Goal: Task Accomplishment & Management: Complete application form

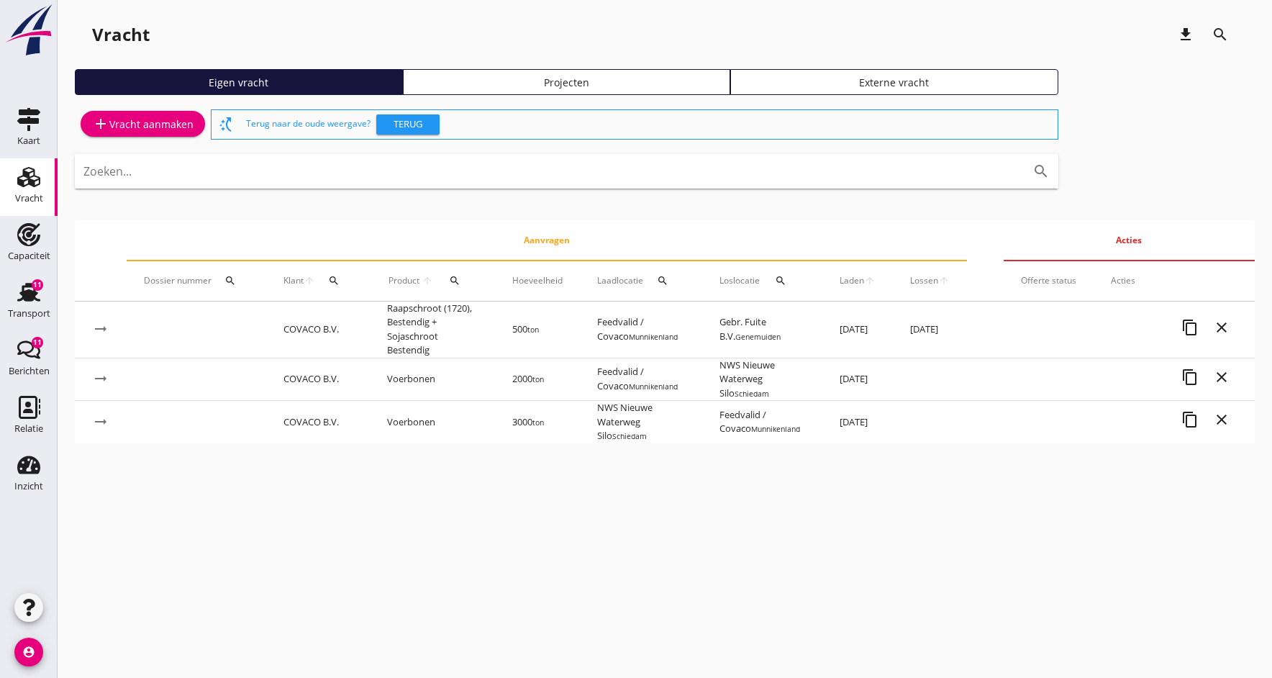
click at [109, 125] on icon "add" at bounding box center [100, 123] width 17 height 17
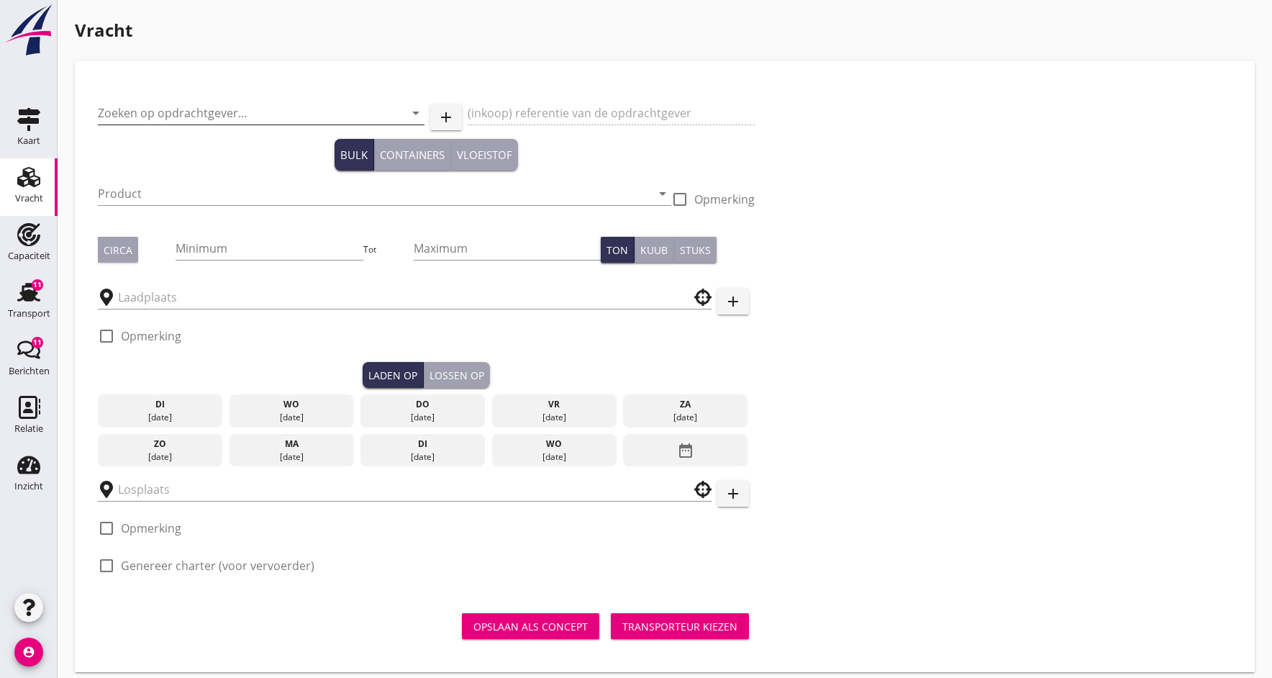
click at [142, 112] on input "Zoeken op opdrachtgever..." at bounding box center [241, 112] width 286 height 23
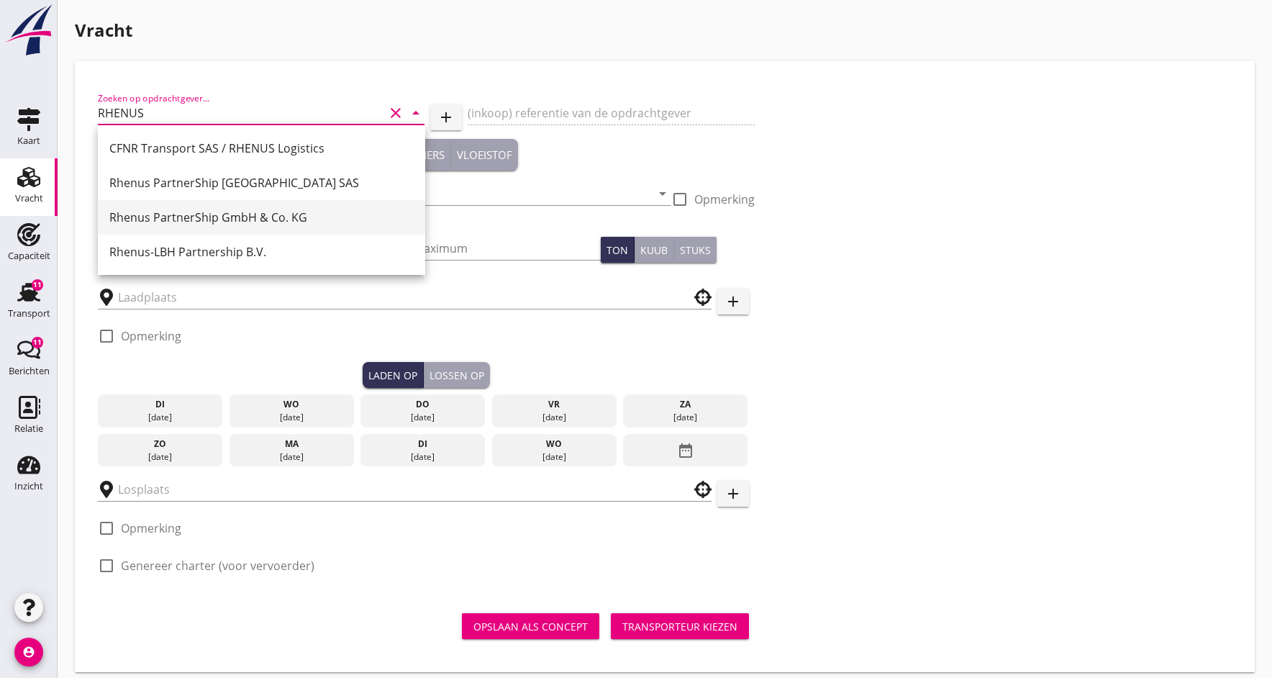
click at [183, 217] on div "Rhenus PartnerShip GmbH & Co. KG" at bounding box center [261, 217] width 304 height 17
type input "Rhenus PartnerShip GmbH & Co. KG"
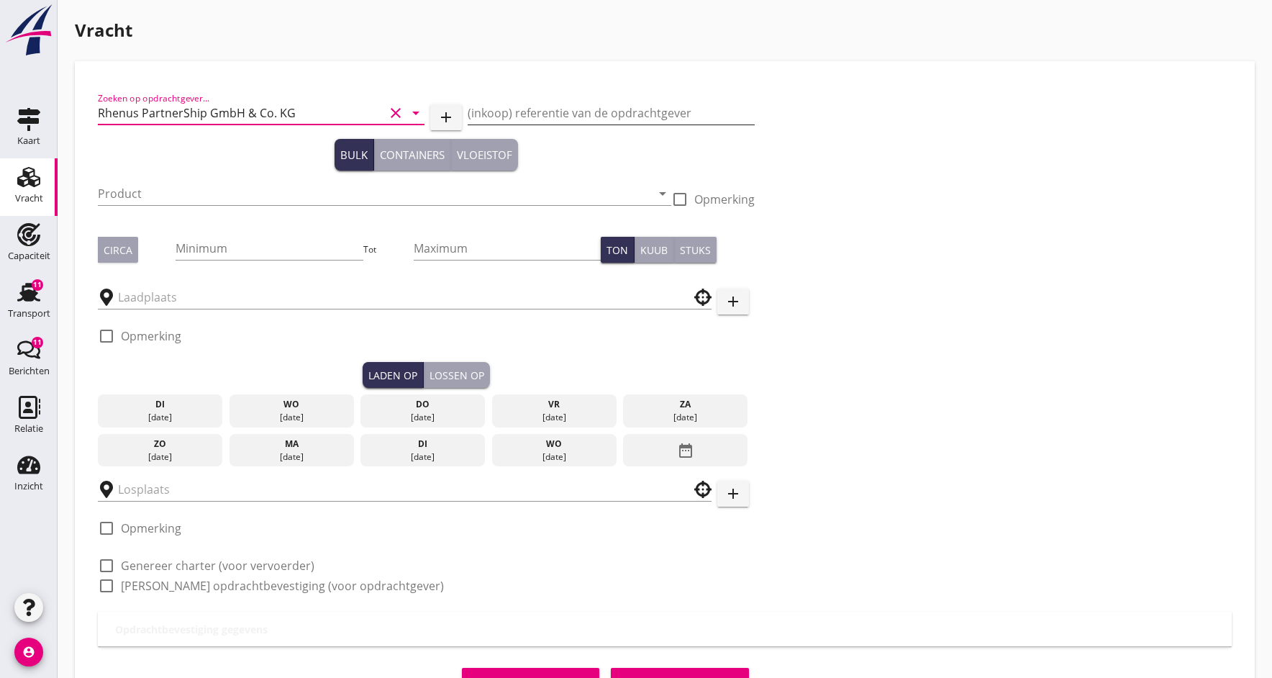
click at [526, 109] on input "(inkoop) referentie van de opdrachtgever" at bounding box center [611, 112] width 286 height 23
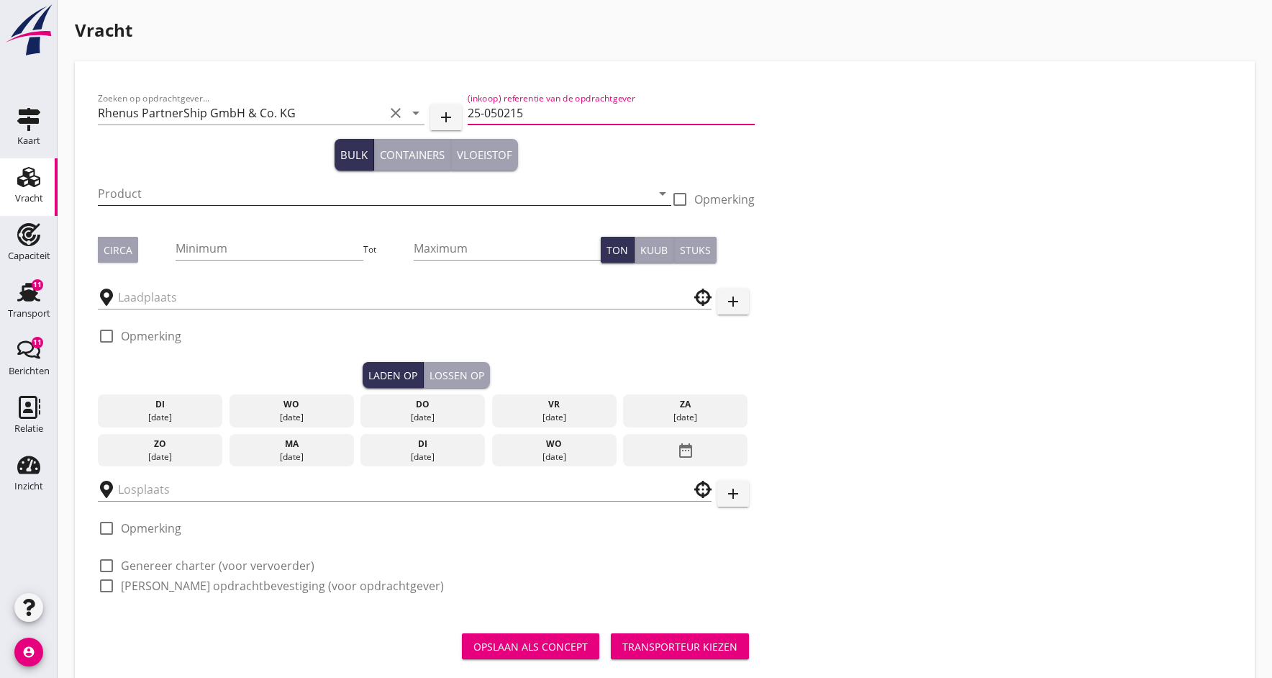
type input "25-050215"
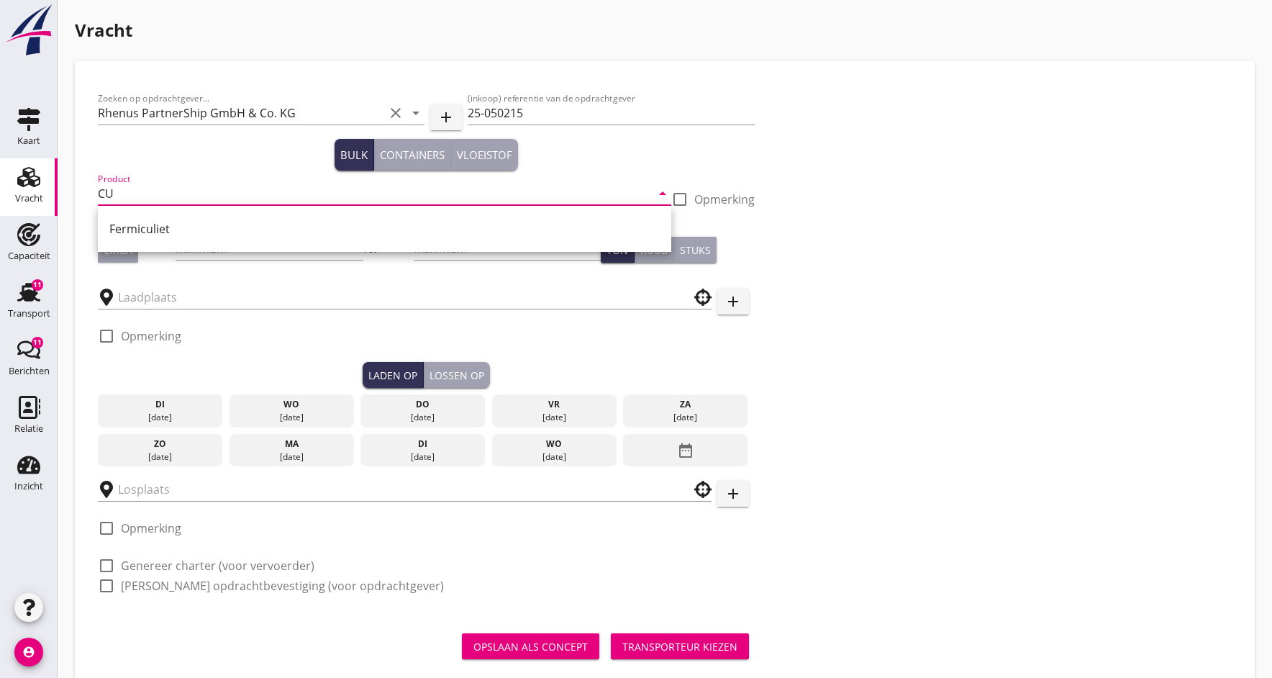
type input "C"
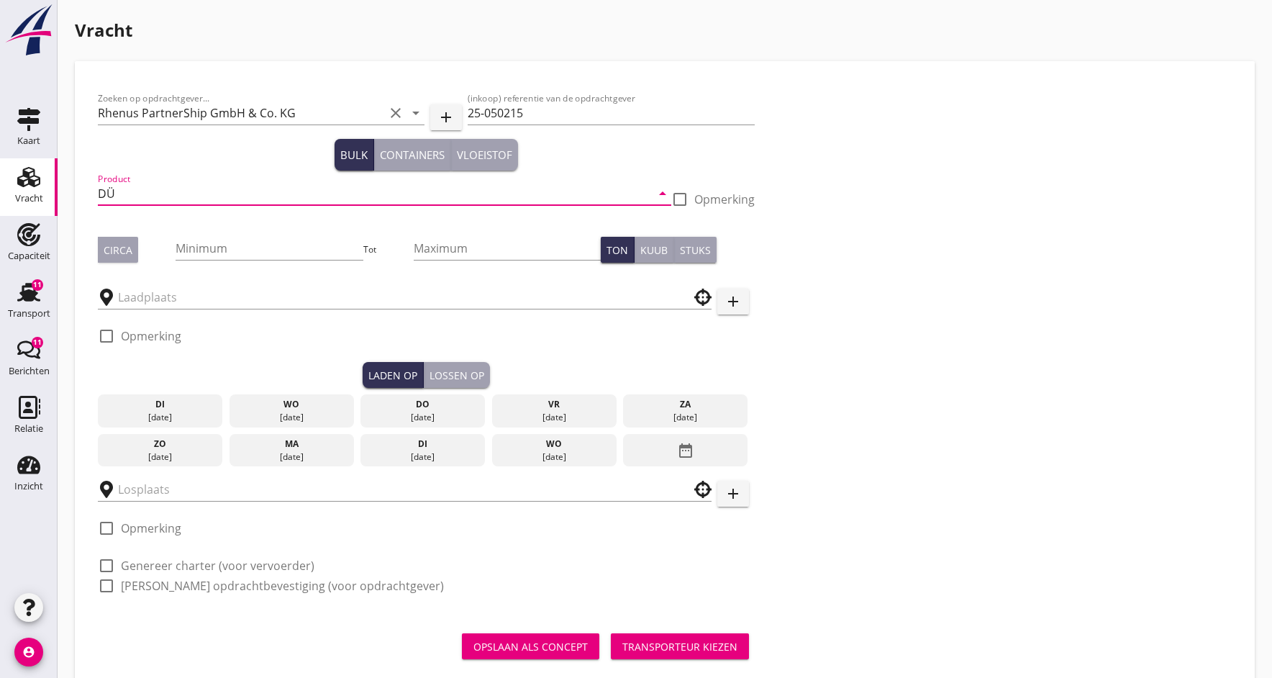
type input "D"
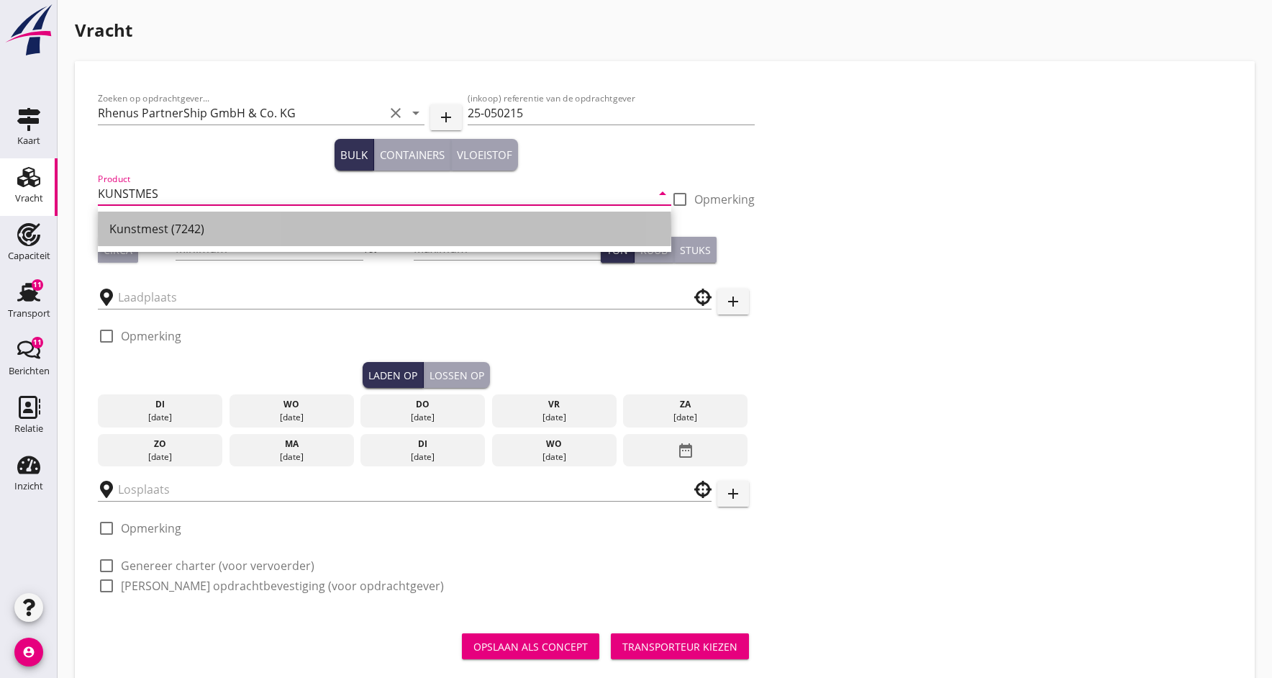
click at [124, 228] on div "Kunstmest (7242)" at bounding box center [384, 228] width 550 height 17
type input "Kunstmest (7242)"
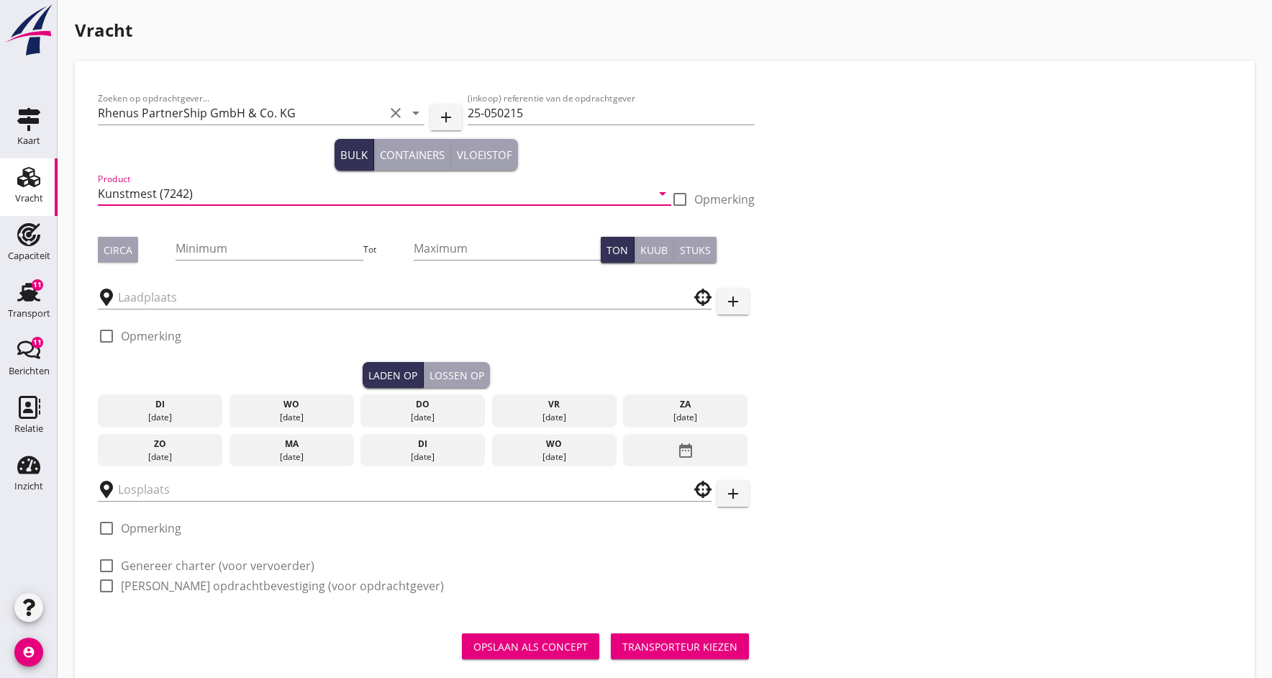
drag, startPoint x: 109, startPoint y: 254, endPoint x: 145, endPoint y: 258, distance: 36.2
click at [108, 254] on div "Circa" at bounding box center [118, 249] width 29 height 15
click at [222, 251] on input "Minimum" at bounding box center [269, 248] width 187 height 23
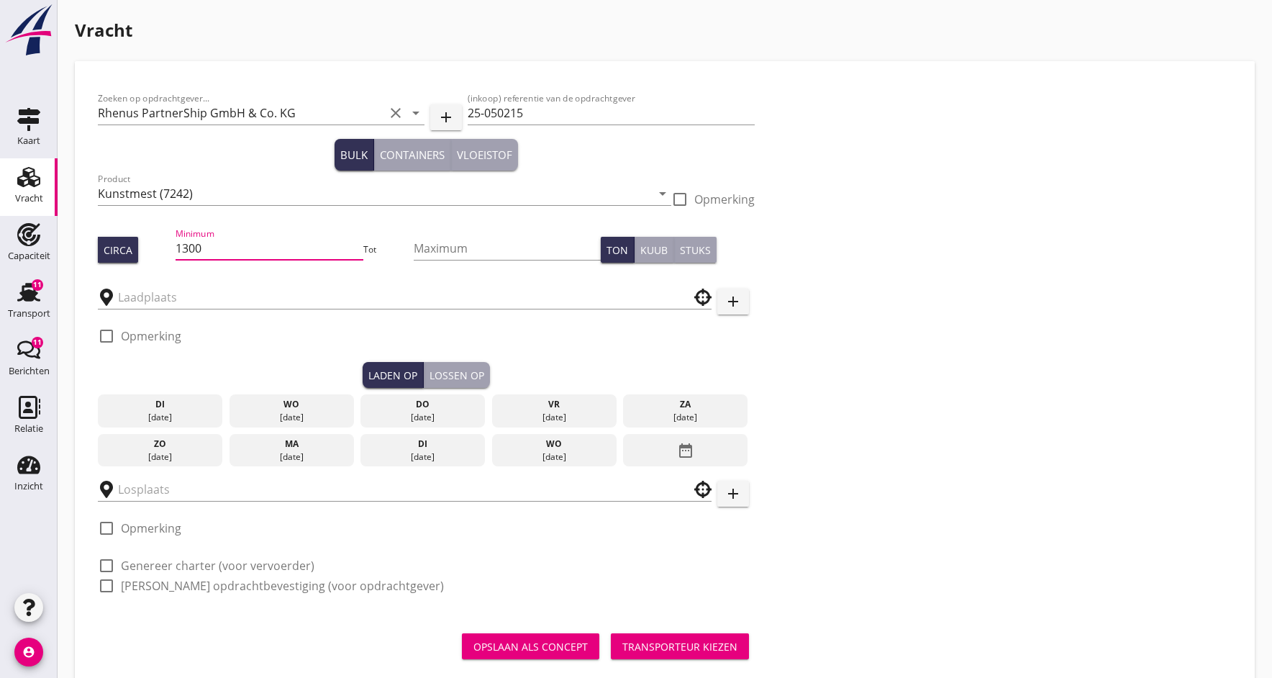
type input "1300"
click at [683, 199] on div at bounding box center [680, 199] width 24 height 24
checkbox input "true"
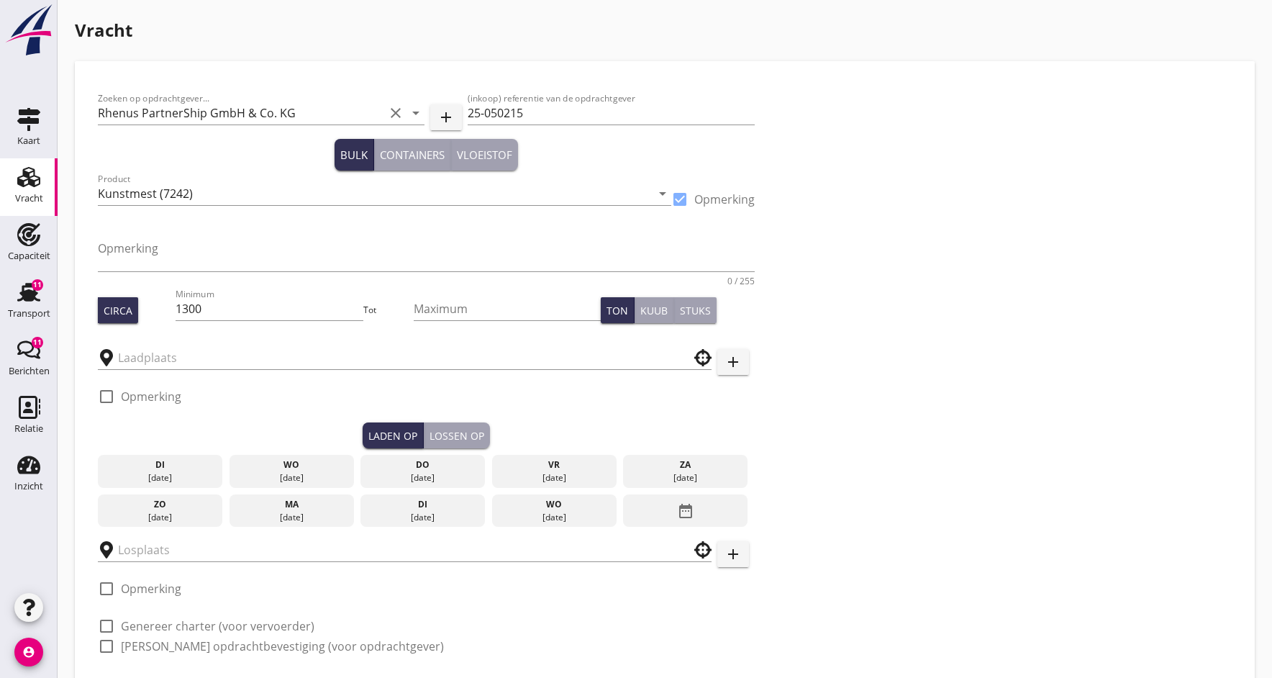
drag, startPoint x: 131, startPoint y: 255, endPoint x: 155, endPoint y: 221, distance: 41.7
click at [131, 255] on textarea "Opmerking" at bounding box center [426, 254] width 657 height 35
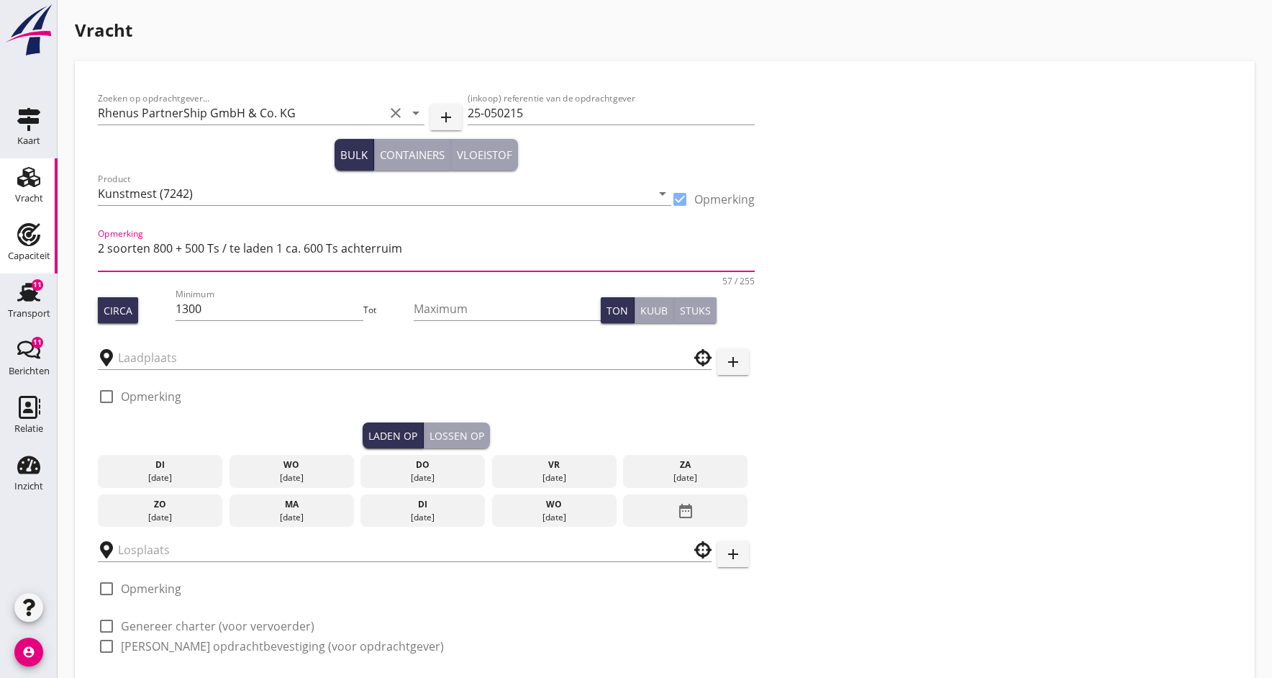
drag, startPoint x: 153, startPoint y: 248, endPoint x: 50, endPoint y: 255, distance: 102.4
click at [152, 247] on textarea "2 soorten 800 + 500 Ts / te laden 1 ca. 600 Ts achterruim" at bounding box center [426, 254] width 657 height 35
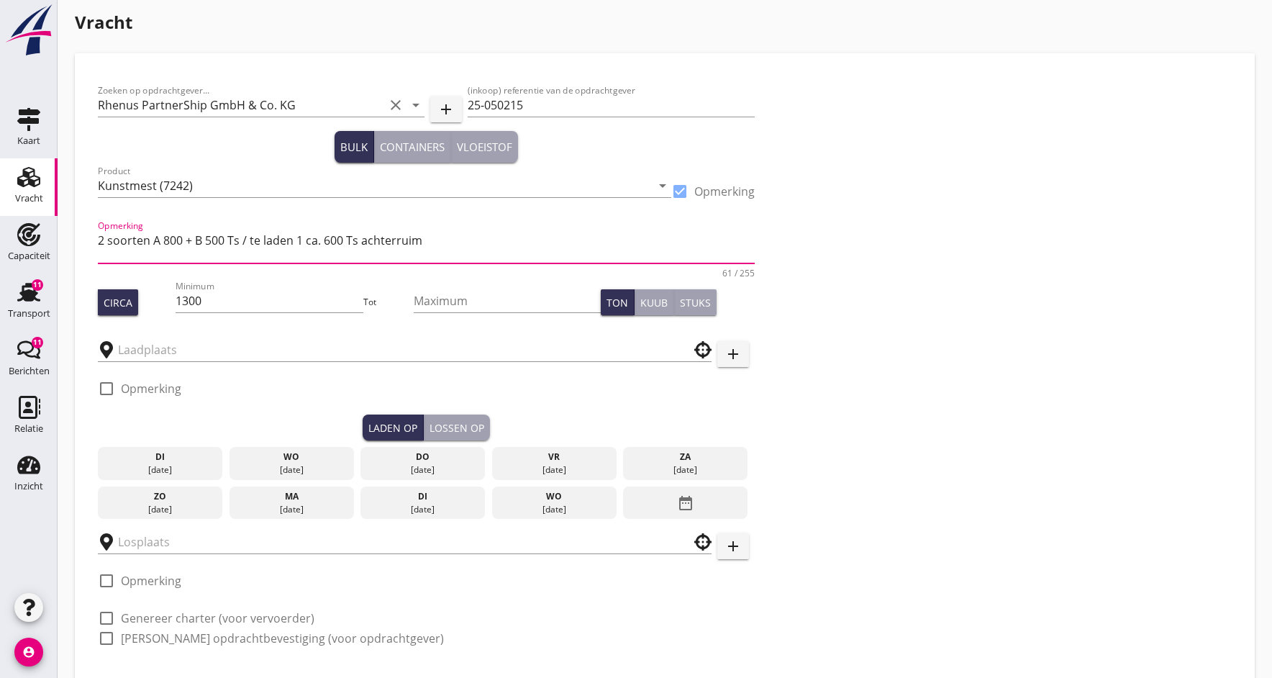
drag, startPoint x: 306, startPoint y: 240, endPoint x: 195, endPoint y: 276, distance: 117.4
click at [306, 240] on textarea "2 soorten A 800 + B 500 Ts / te laden 1 ca. 600 Ts achterruim" at bounding box center [426, 246] width 657 height 35
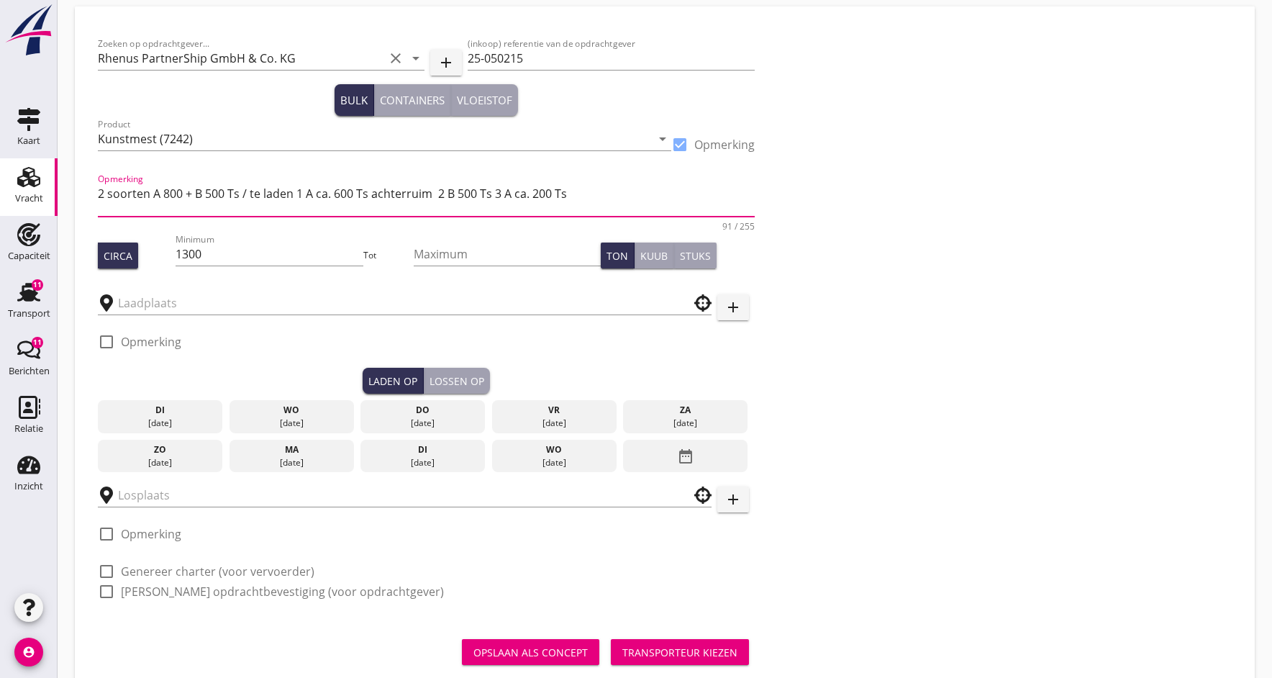
scroll to position [55, 0]
drag, startPoint x: 164, startPoint y: 192, endPoint x: 146, endPoint y: 197, distance: 18.7
click at [163, 192] on textarea "2 soorten A 800 + B 500 Ts / te laden 1 A ca. 600 Ts achterruim 2 B 500 Ts 3 A …" at bounding box center [426, 199] width 657 height 35
drag, startPoint x: 452, startPoint y: 194, endPoint x: 291, endPoint y: 351, distance: 224.4
click at [452, 194] on textarea "2 soorten A = 800 + B = 500 Ts / te laden 1 A ca. 600 Ts achterruim 2 B 500 Ts …" at bounding box center [426, 199] width 657 height 35
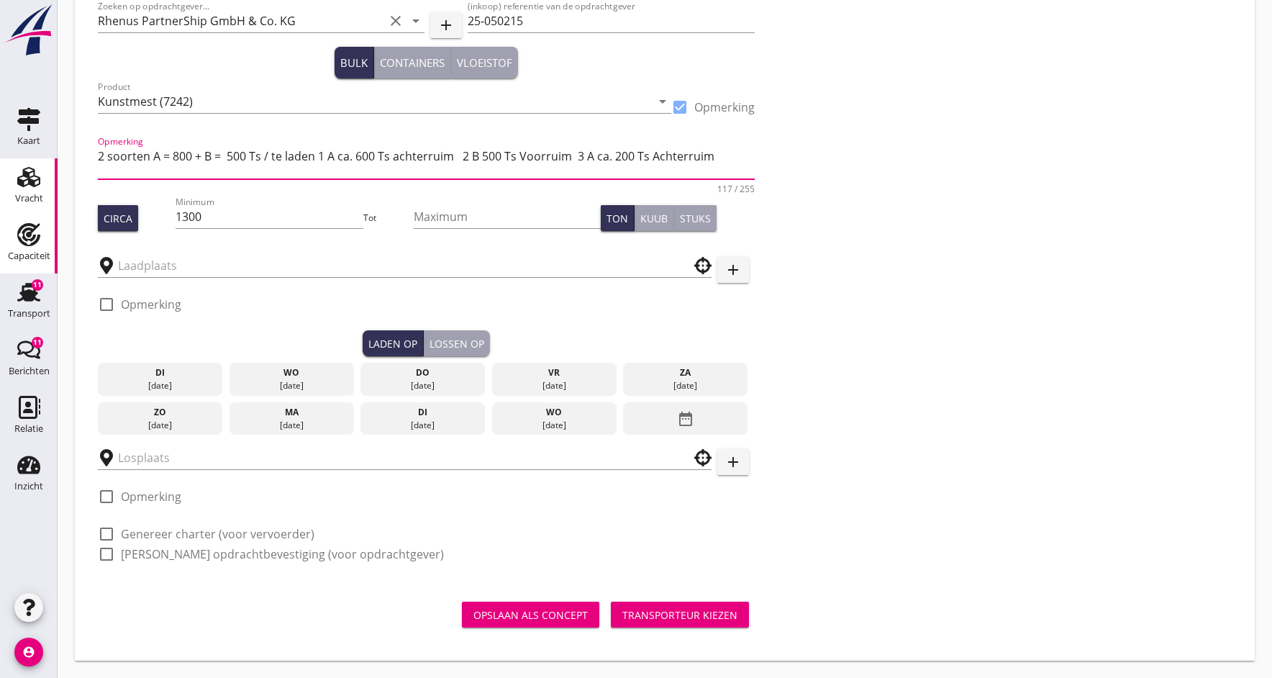
scroll to position [92, 0]
type textarea "2 soorten A = 800 + B = 500 Ts / te laden 1 A ca. 600 Ts achterruim 2 B 500 Ts …"
click at [170, 268] on input "text" at bounding box center [394, 265] width 553 height 23
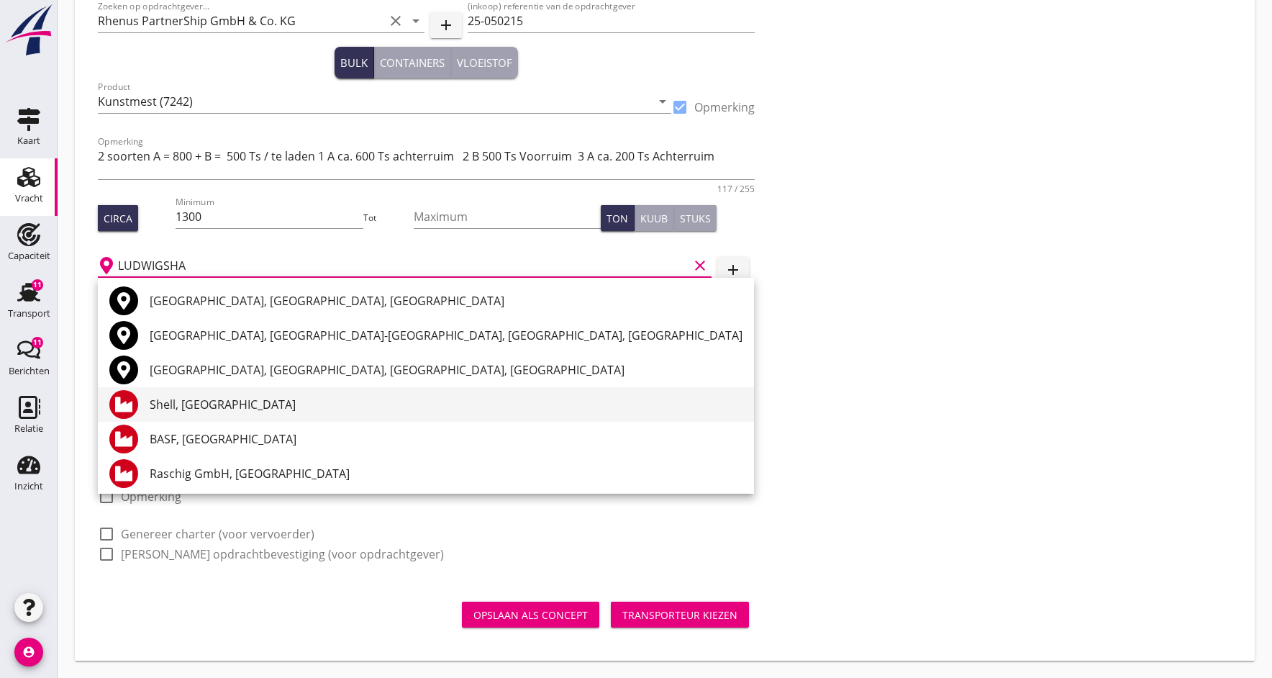
scroll to position [0, 0]
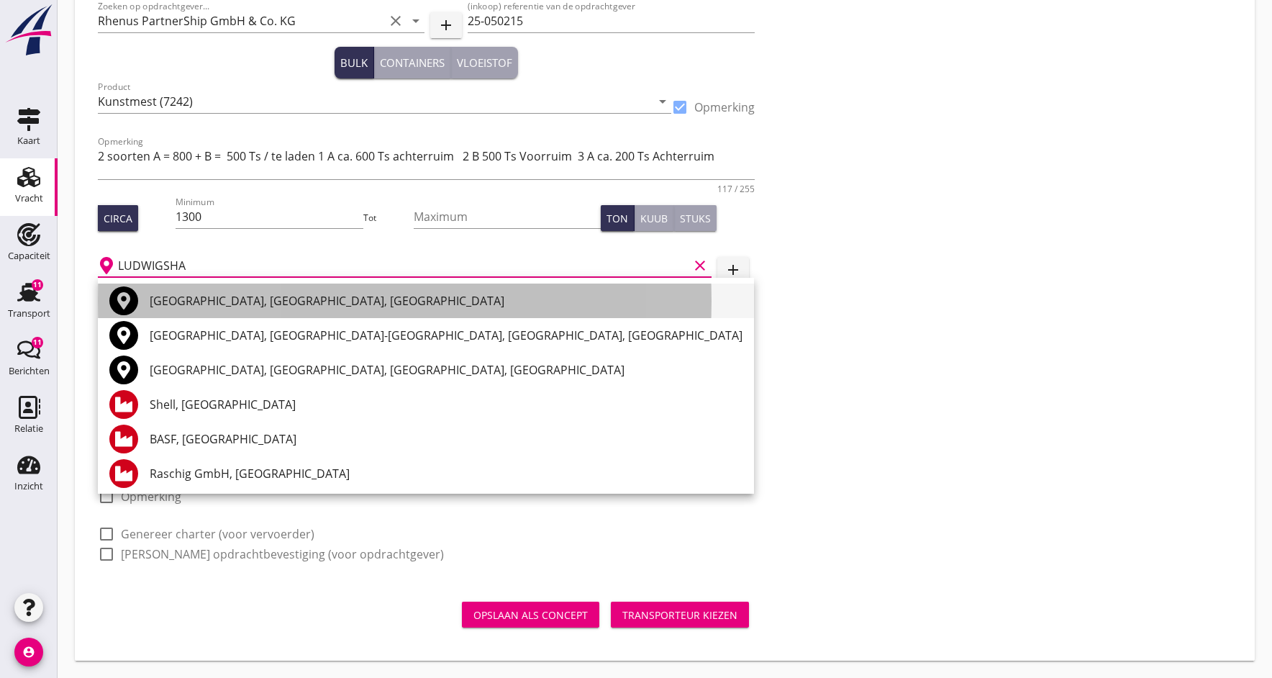
click at [268, 296] on div "Ludwigshafen am Rhein, Rhineland-Palatinate, Germany" at bounding box center [446, 300] width 593 height 17
type input "Ludwigshafen am Rhein, Rhineland-Palatinate, Germany"
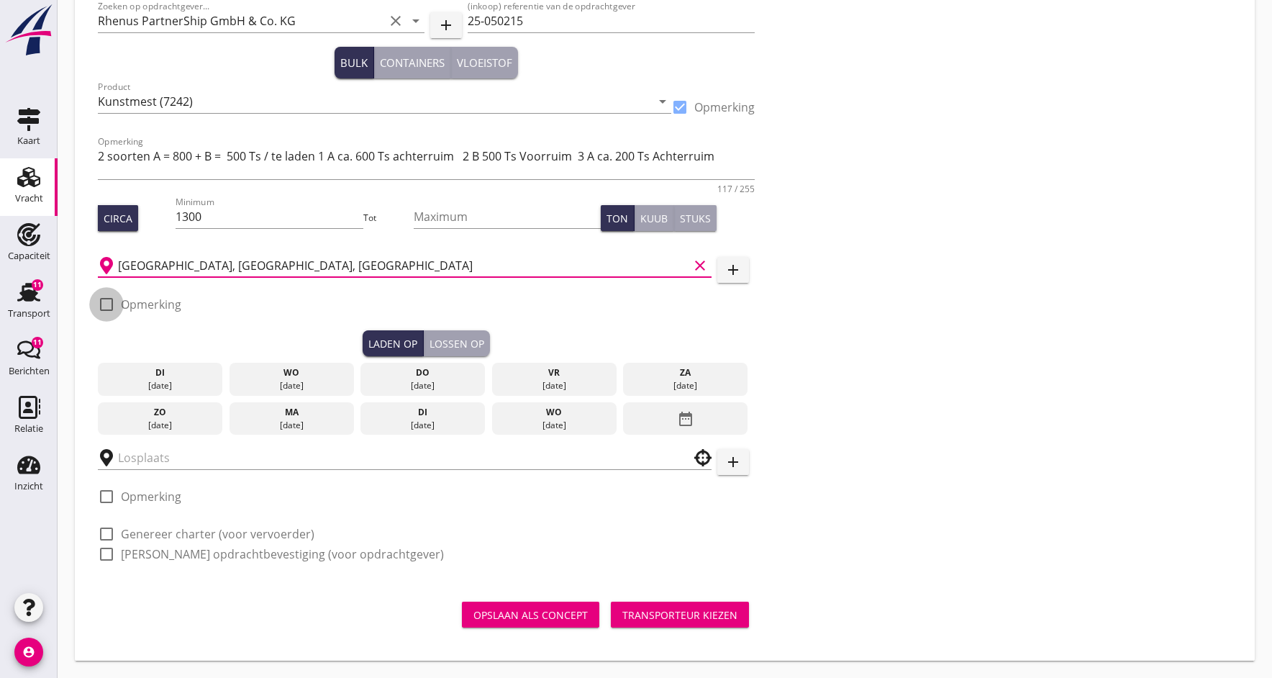
click at [106, 302] on div at bounding box center [106, 304] width 24 height 24
checkbox input "true"
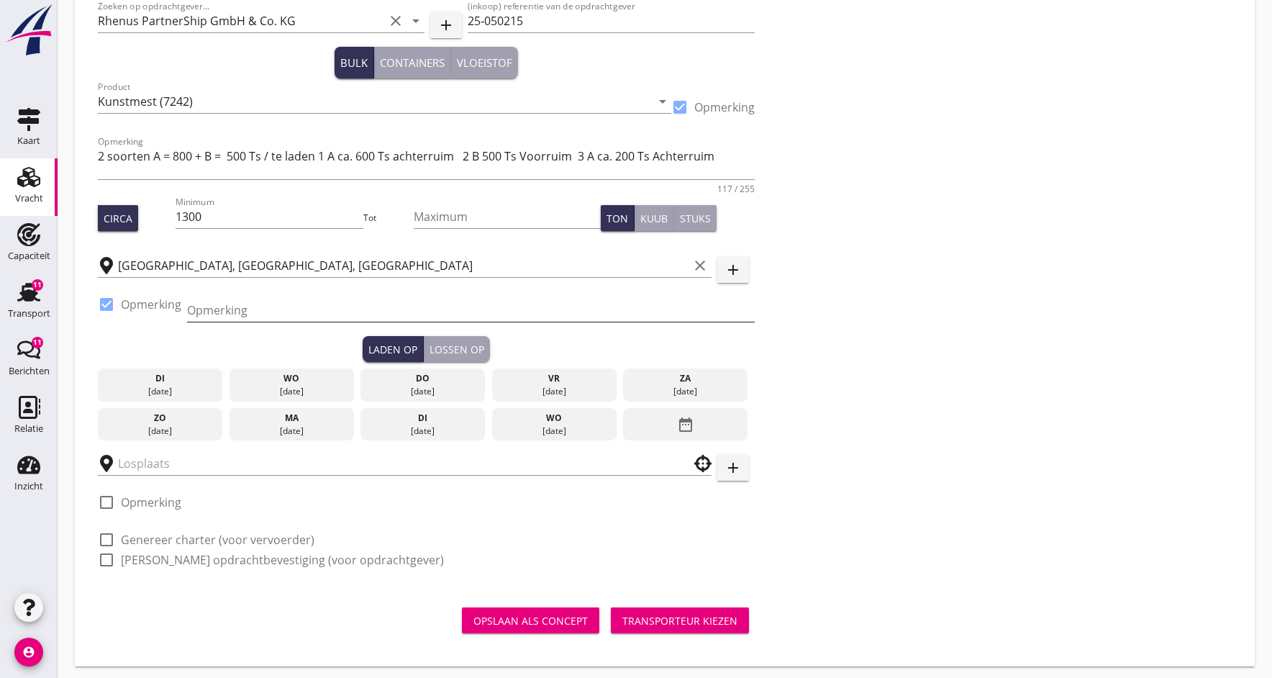
click at [225, 301] on input "Opmerking" at bounding box center [471, 310] width 568 height 23
type input "fa. Giulini tel. +49 621 5709205"
click at [547, 385] on div "[DATE]" at bounding box center [554, 391] width 118 height 13
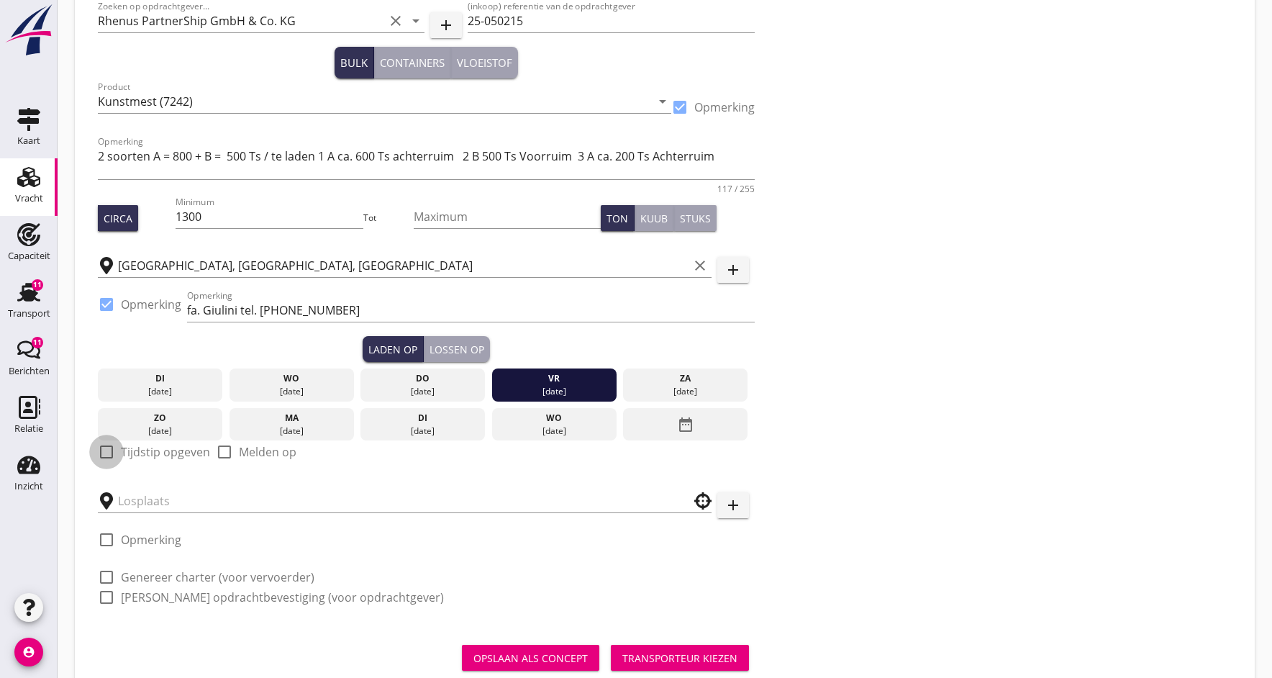
click at [106, 453] on div at bounding box center [106, 452] width 24 height 24
checkbox input "true"
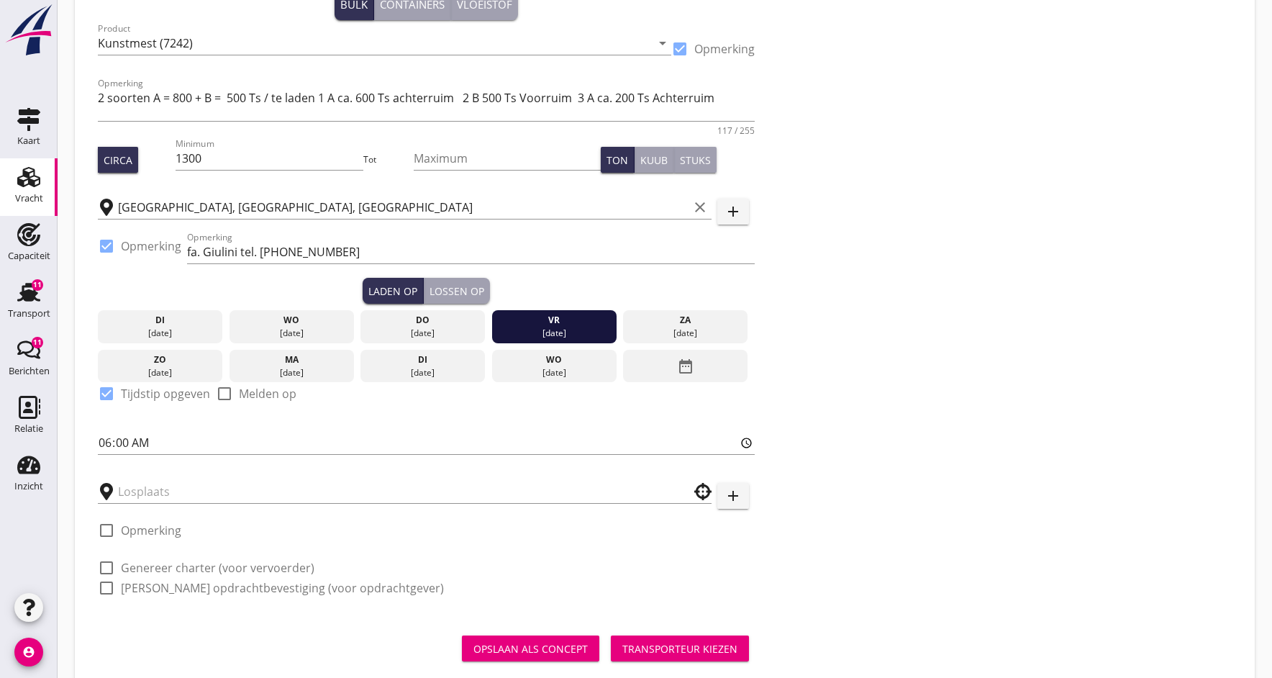
scroll to position [149, 0]
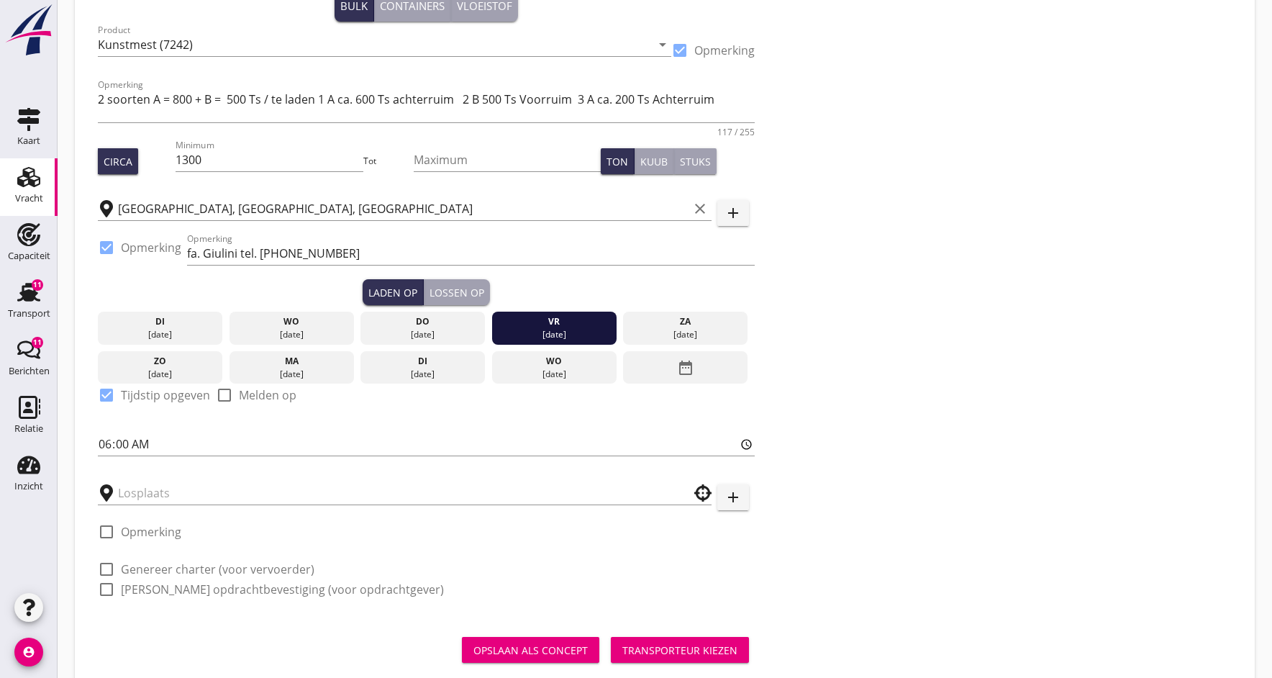
click at [451, 293] on div "Lossen op" at bounding box center [457, 292] width 55 height 15
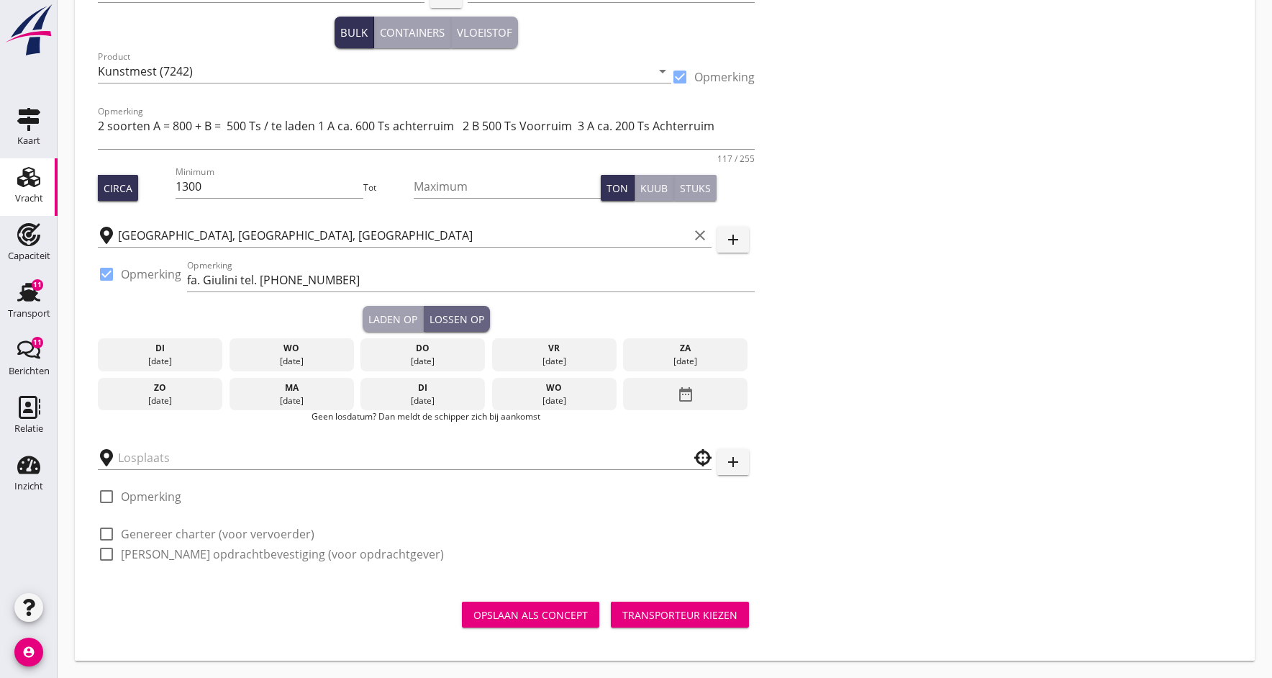
scroll to position [122, 0]
click at [537, 400] on div "[DATE]" at bounding box center [554, 400] width 118 height 13
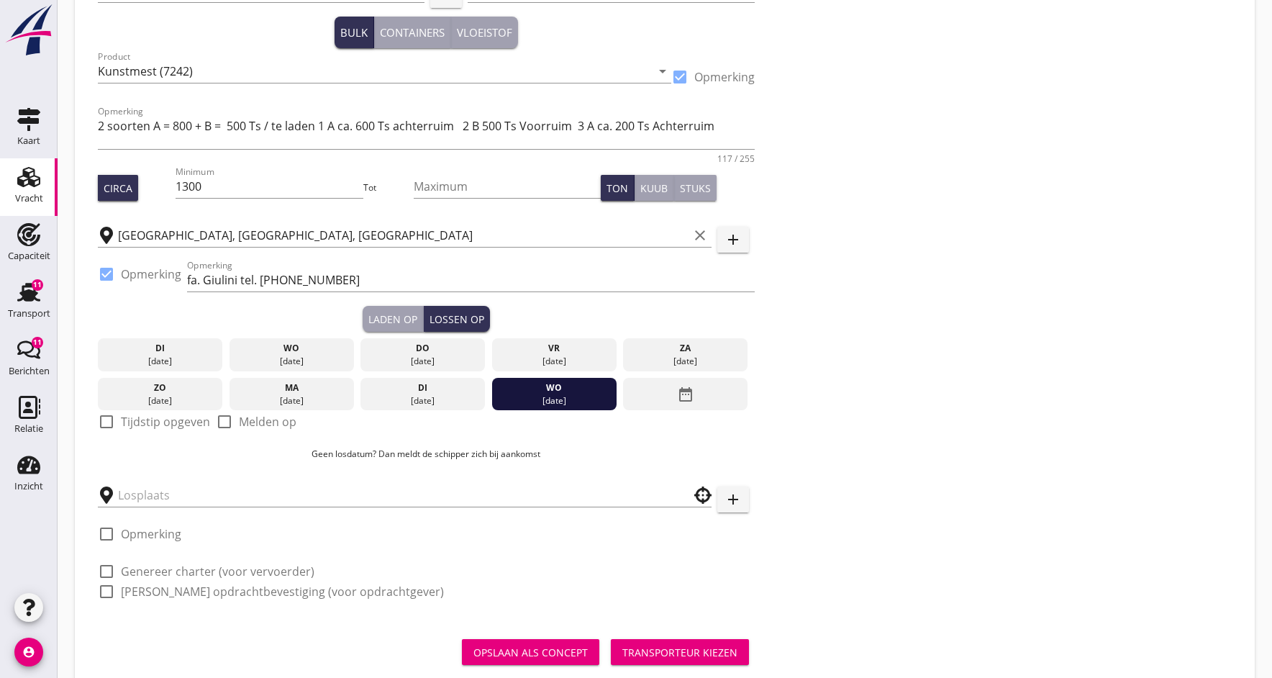
click at [114, 422] on div at bounding box center [106, 421] width 24 height 24
checkbox input "true"
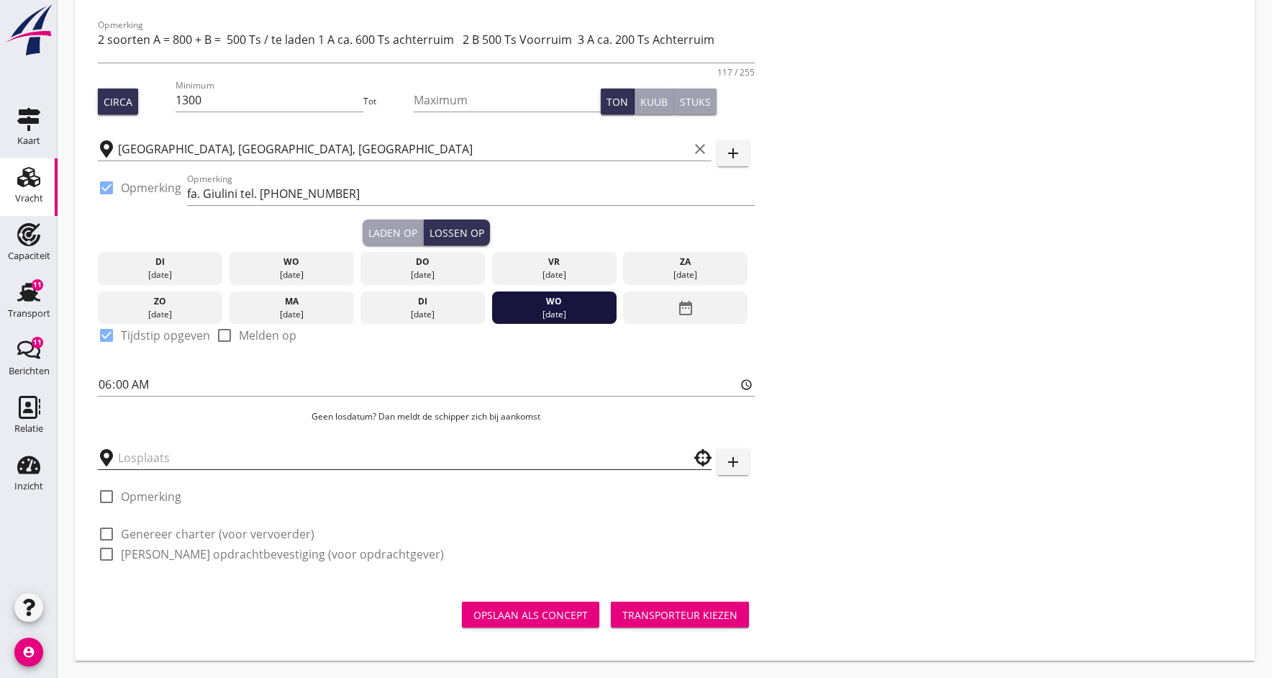
scroll to position [209, 0]
drag, startPoint x: 175, startPoint y: 455, endPoint x: 142, endPoint y: 476, distance: 38.9
click at [175, 455] on input "text" at bounding box center [394, 457] width 553 height 23
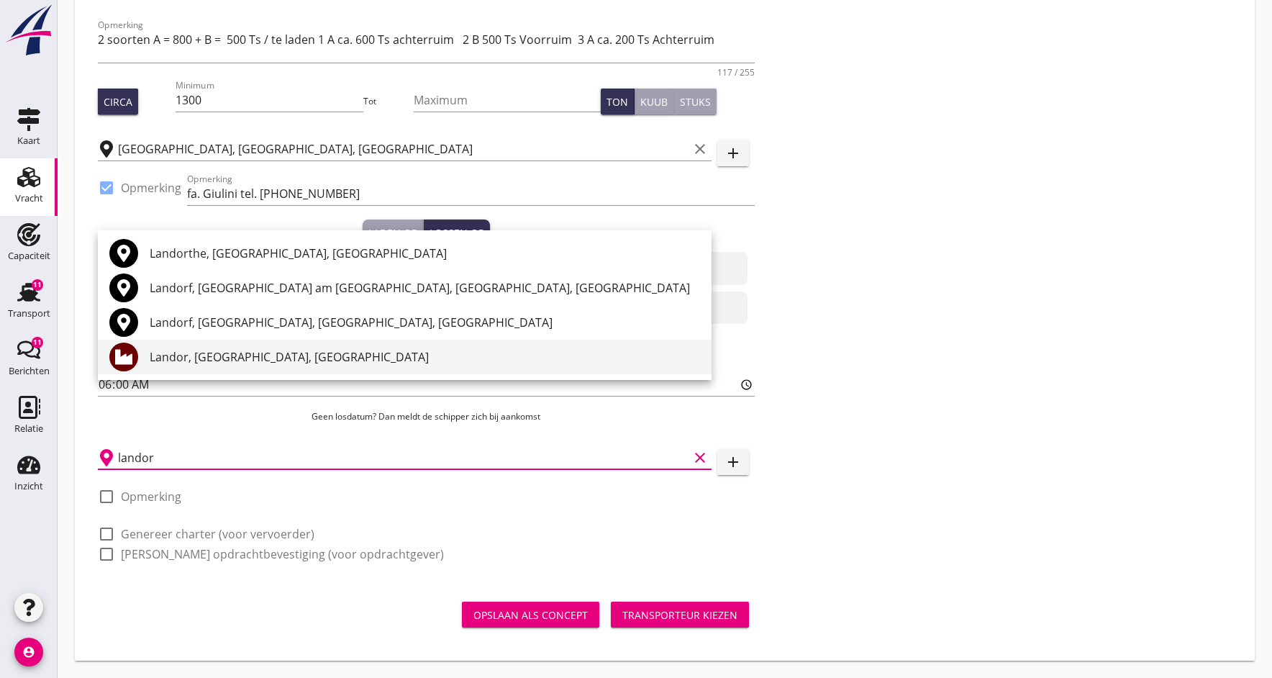
click at [182, 359] on div "Landor, [GEOGRAPHIC_DATA], [GEOGRAPHIC_DATA]" at bounding box center [425, 356] width 550 height 17
type input "Landor, [GEOGRAPHIC_DATA], [GEOGRAPHIC_DATA]"
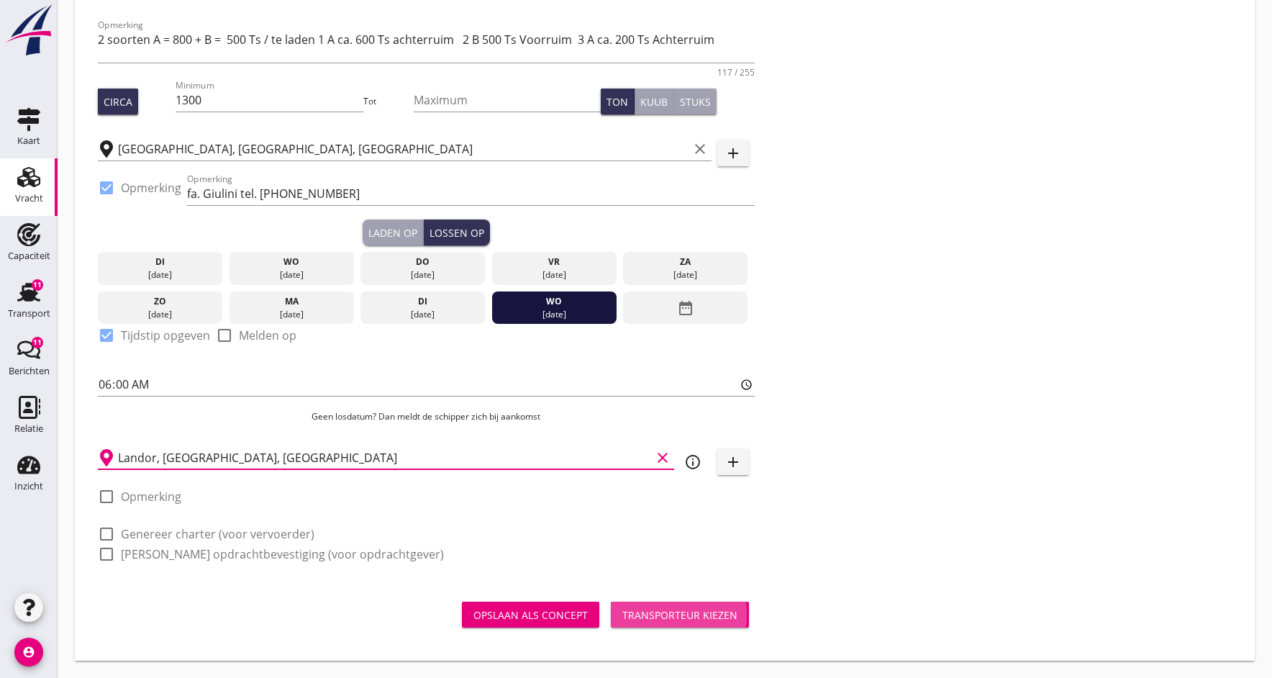
click at [654, 618] on div "Transporteur kiezen" at bounding box center [679, 614] width 115 height 15
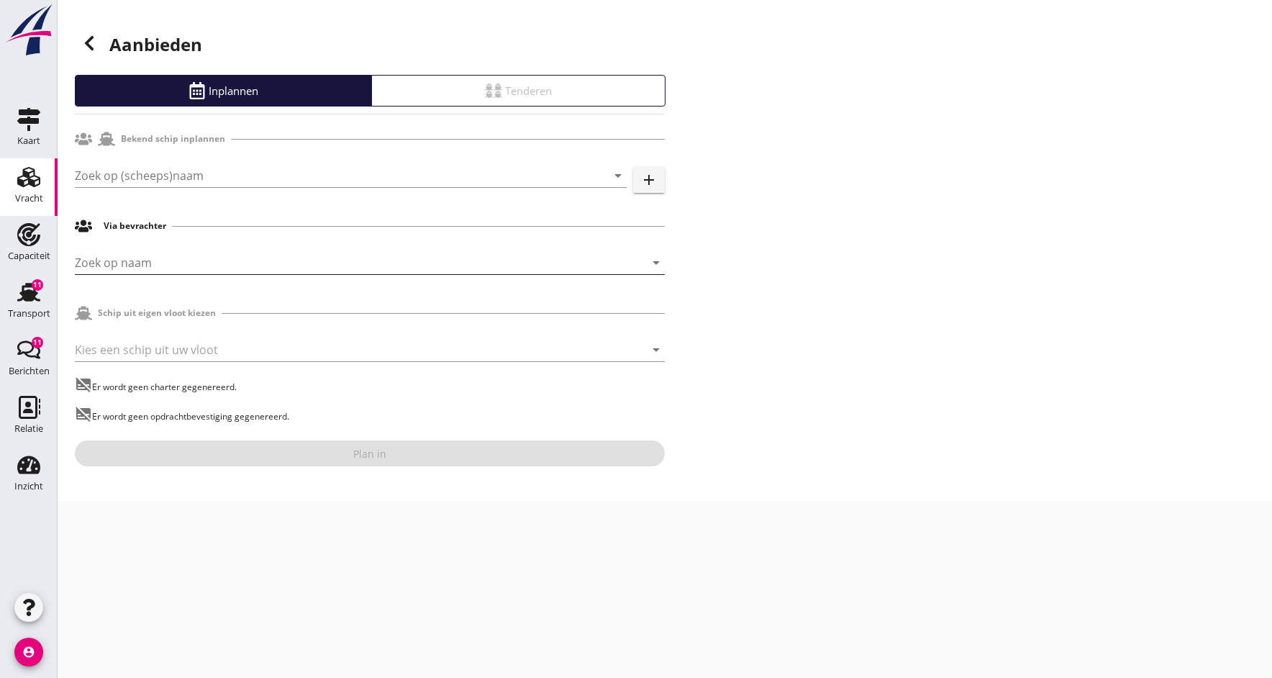
click at [144, 260] on input "Zoek op naam" at bounding box center [350, 262] width 550 height 23
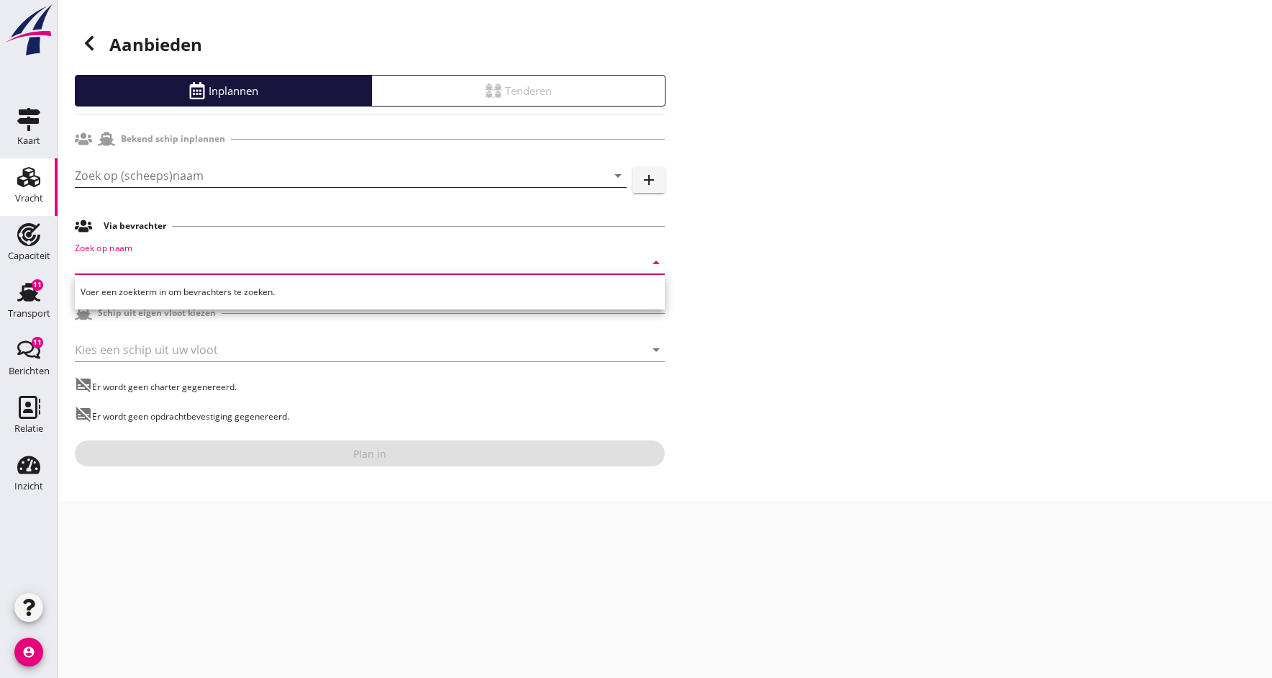
click at [117, 169] on input "Zoek op (scheeps)naam" at bounding box center [331, 175] width 512 height 23
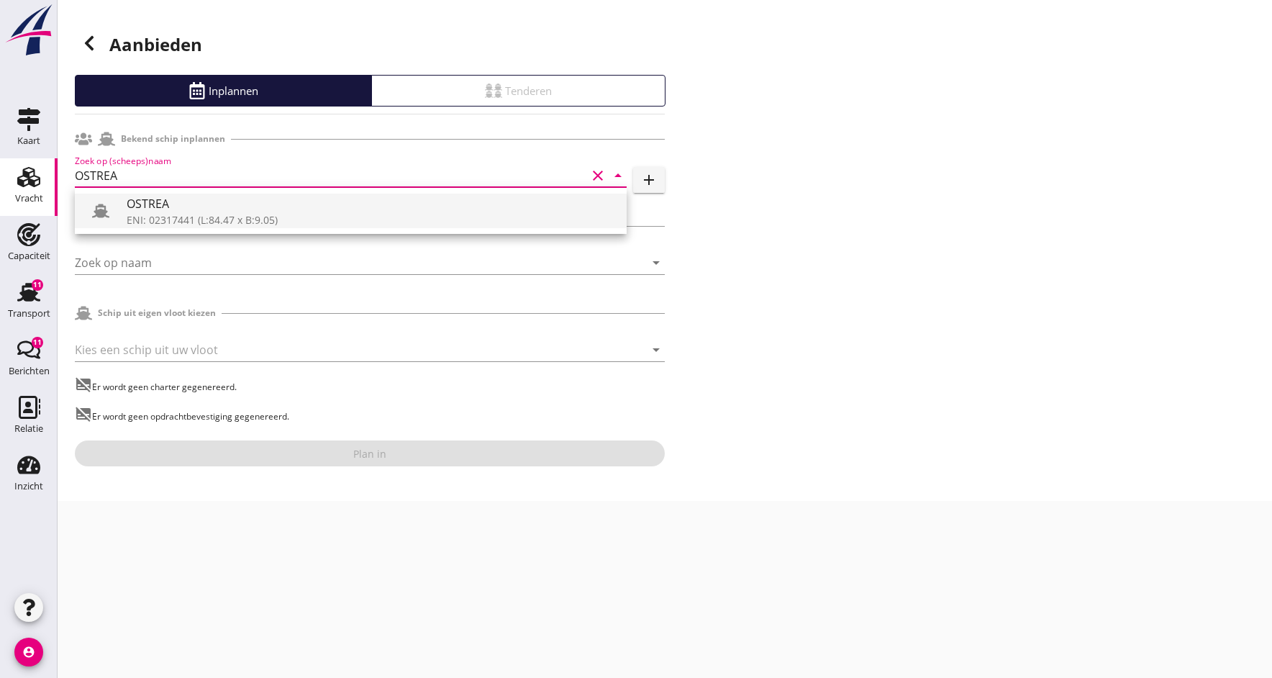
click at [198, 214] on div "ENI: 02317441 (L:84.47 x B:9.05)" at bounding box center [371, 219] width 488 height 15
type input "OSTREA"
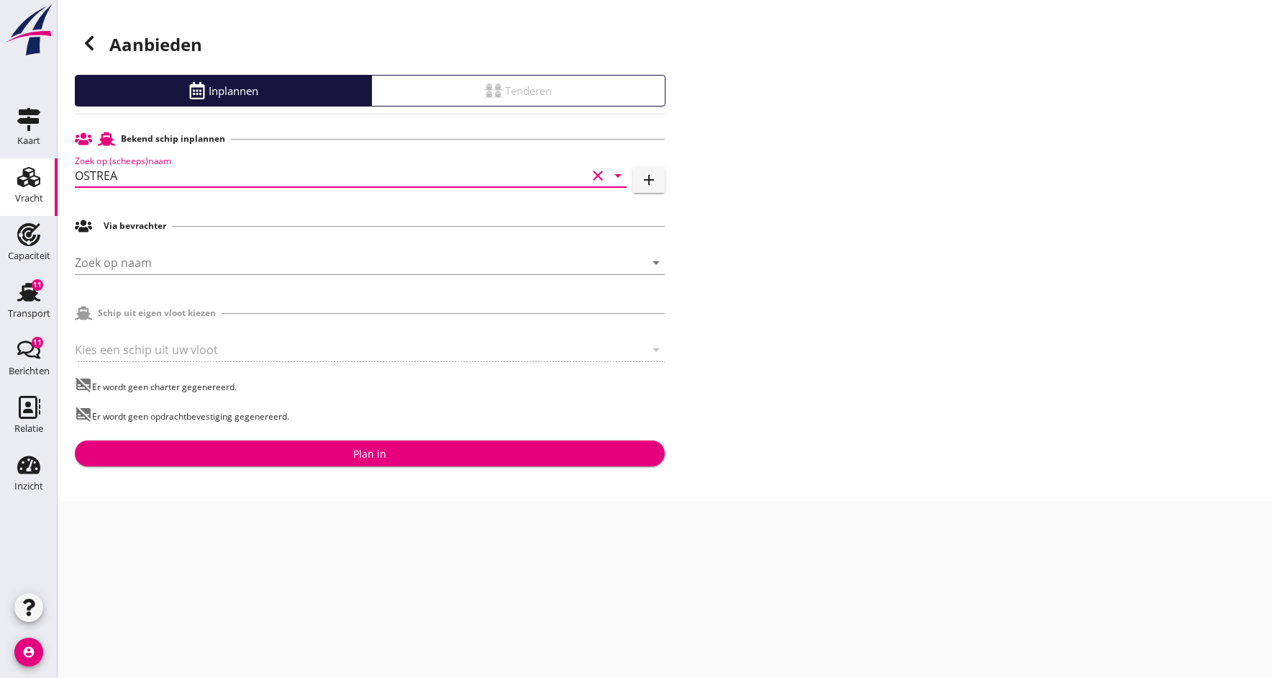
click at [365, 455] on div "Plan in" at bounding box center [369, 453] width 33 height 15
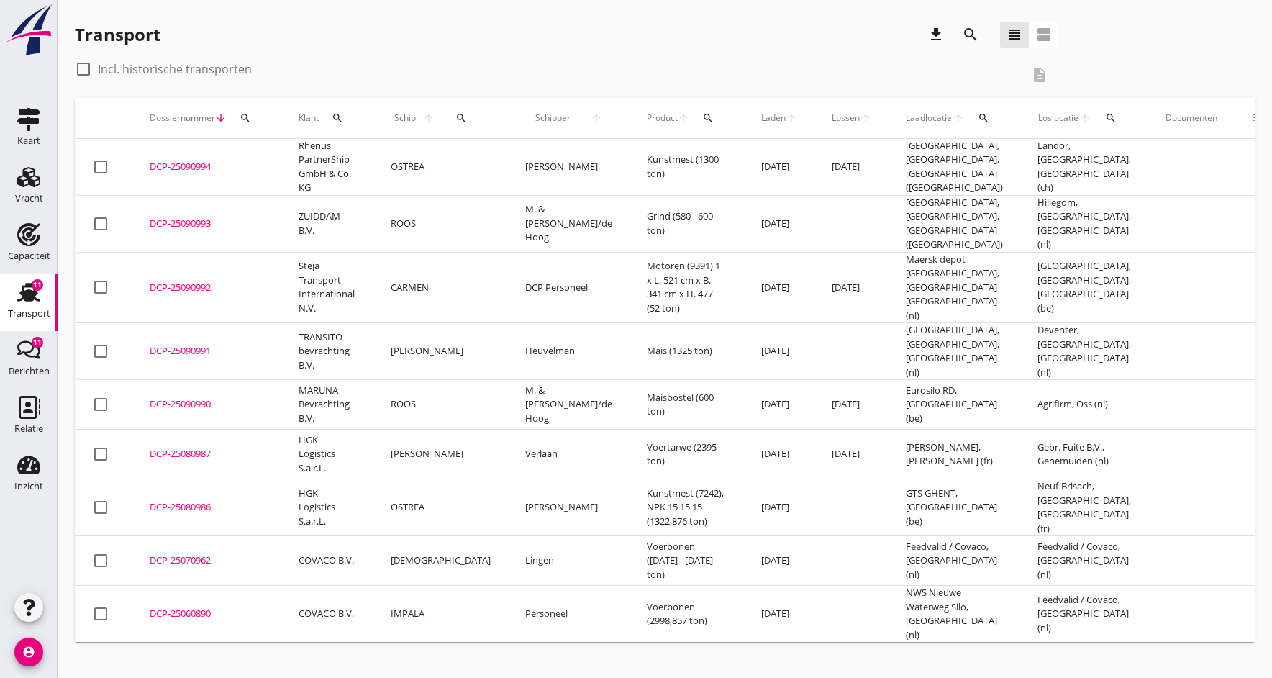
click at [163, 167] on div "DCP-25090994" at bounding box center [207, 167] width 114 height 14
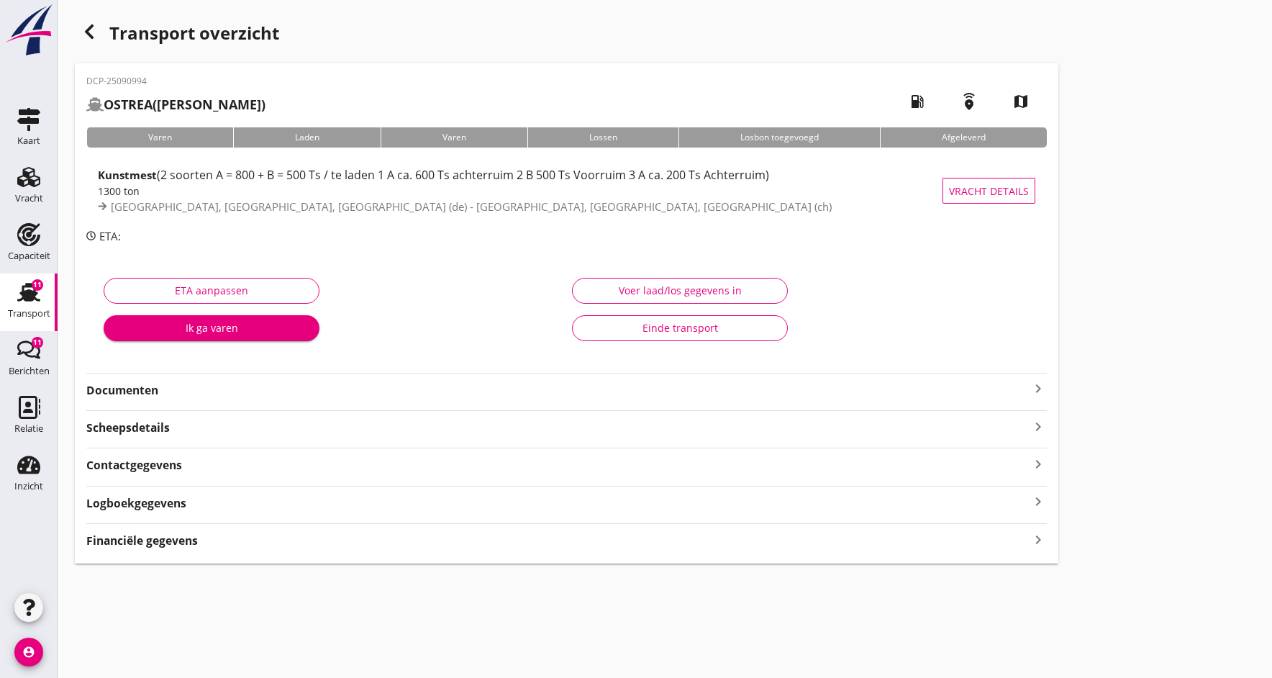
click at [160, 394] on strong "Documenten" at bounding box center [557, 390] width 943 height 17
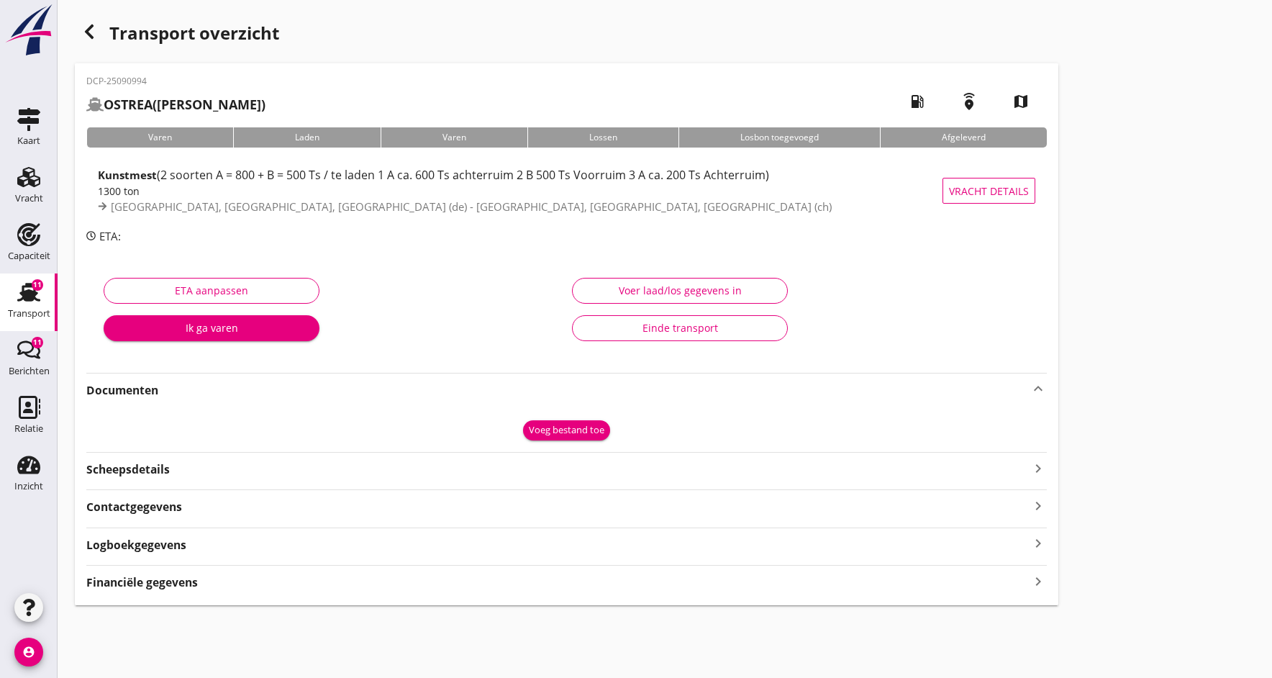
click at [555, 431] on div "Voeg bestand toe" at bounding box center [567, 430] width 76 height 14
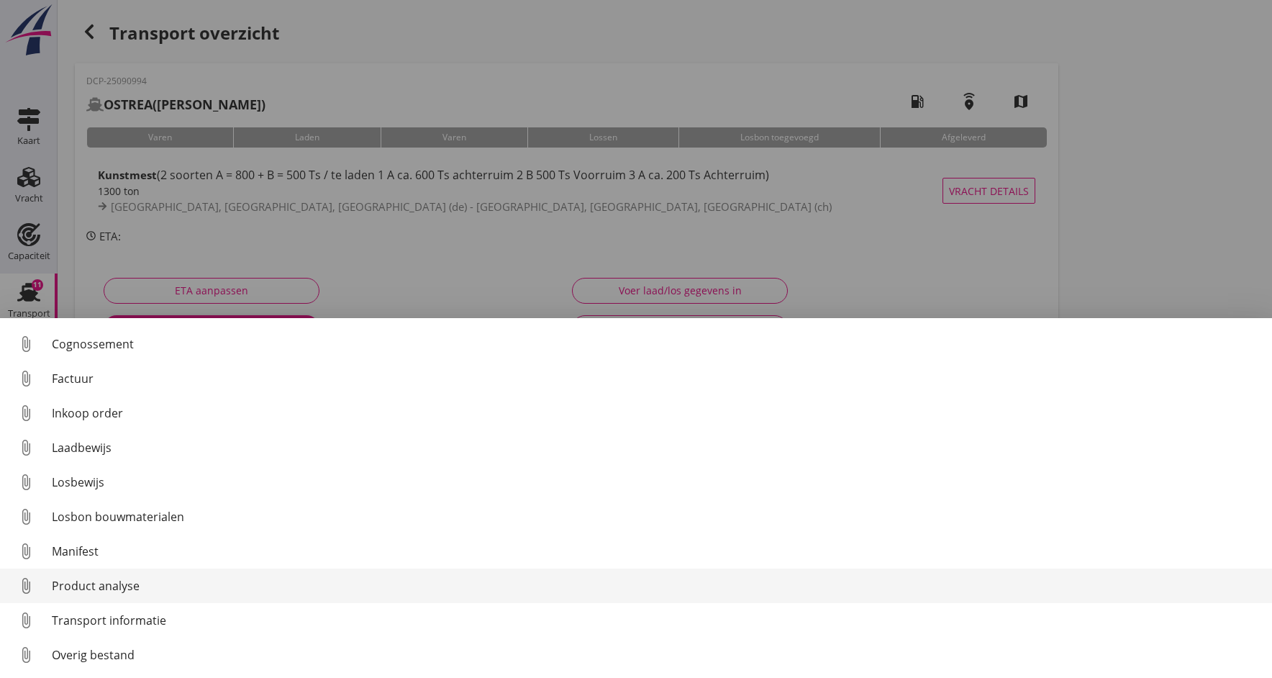
scroll to position [66, 0]
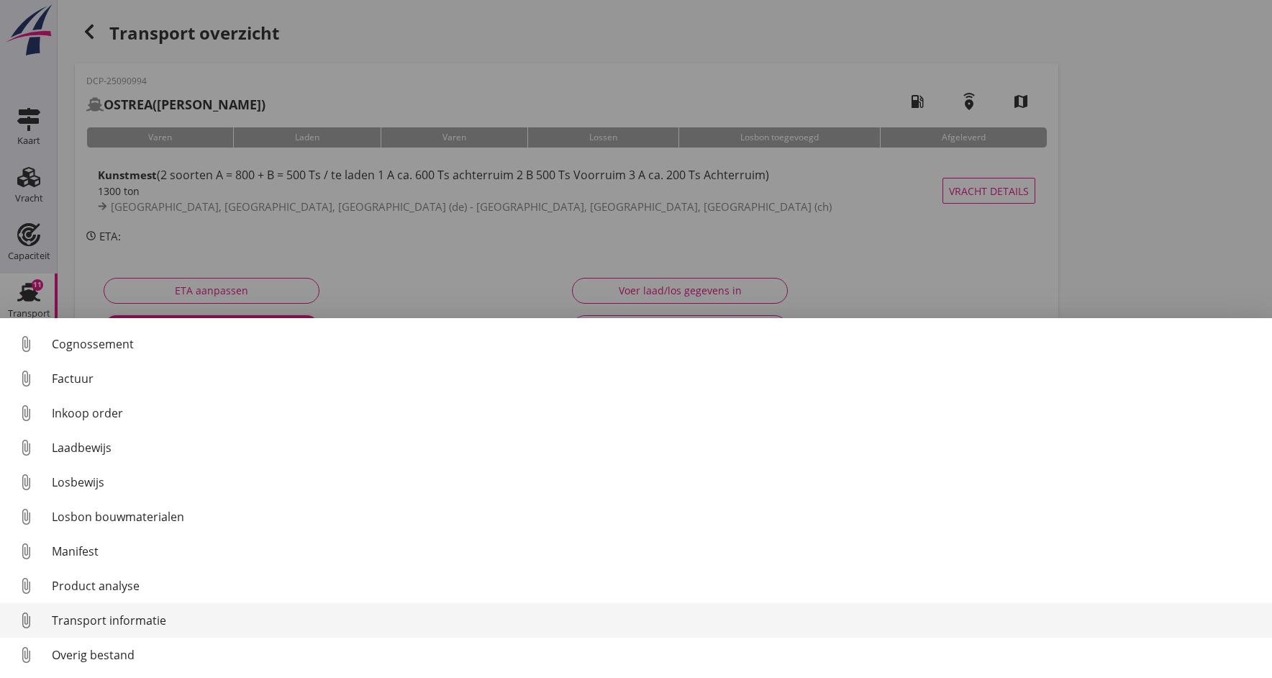
click at [69, 619] on div "Transport informatie" at bounding box center [656, 620] width 1209 height 17
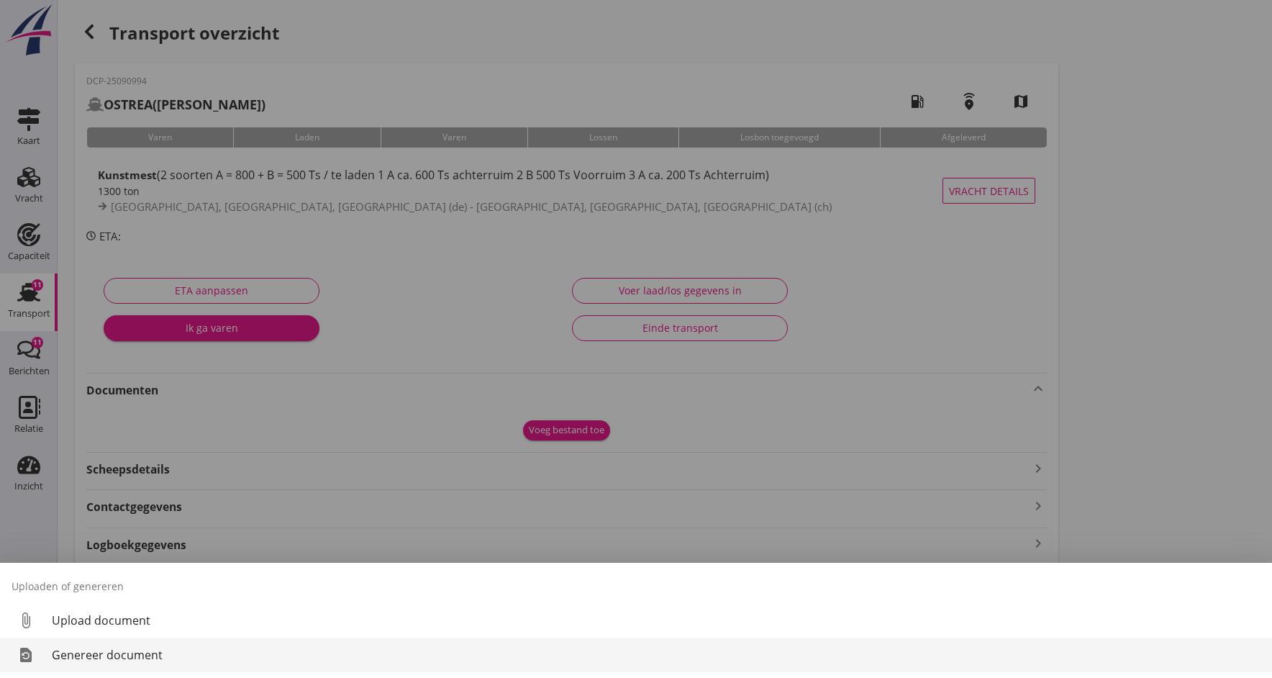
click at [96, 655] on div "Genereer document" at bounding box center [656, 654] width 1209 height 17
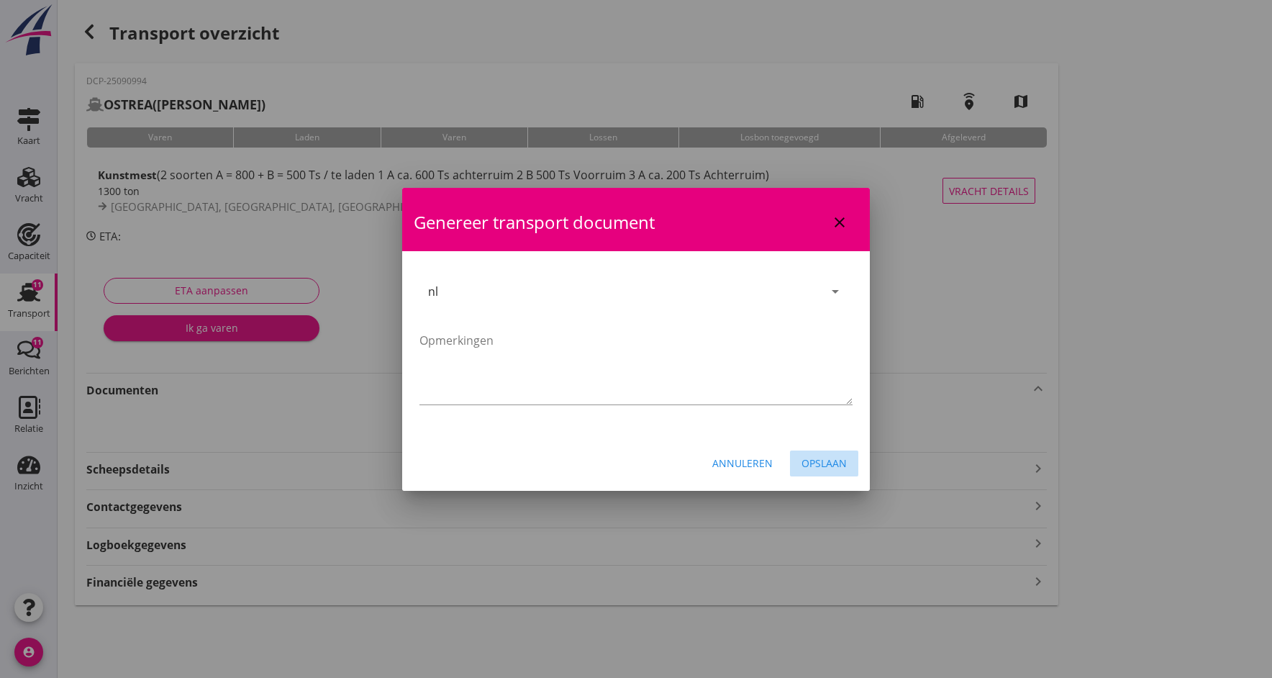
click at [820, 462] on div "Opslaan" at bounding box center [823, 462] width 45 height 15
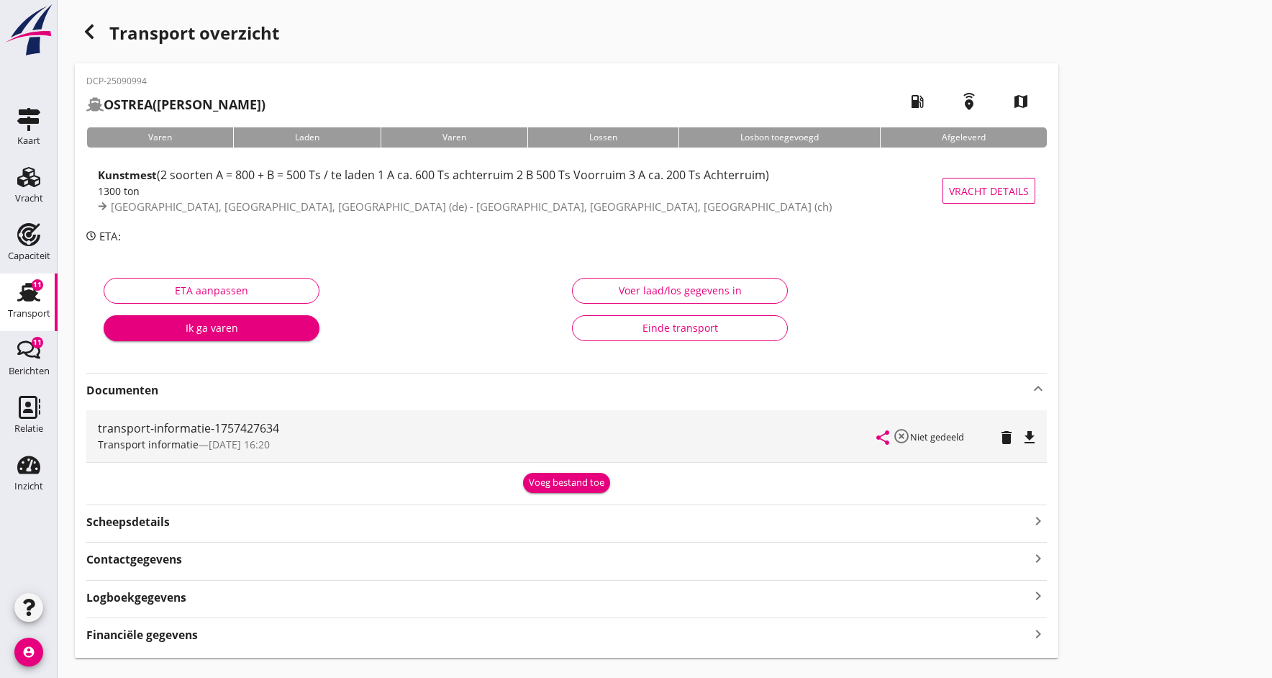
click at [1030, 433] on icon "file_download" at bounding box center [1029, 437] width 17 height 17
click at [1030, 433] on icon "open_in_browser" at bounding box center [1029, 437] width 17 height 17
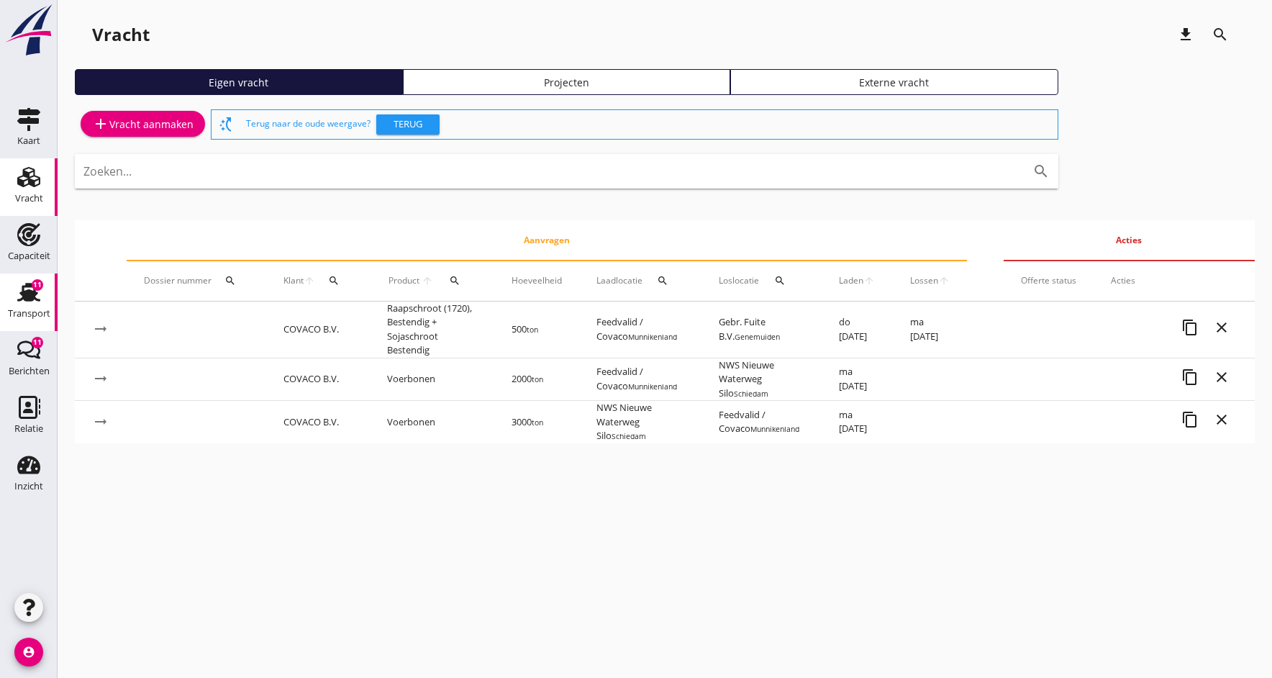
click at [22, 299] on use at bounding box center [28, 292] width 23 height 19
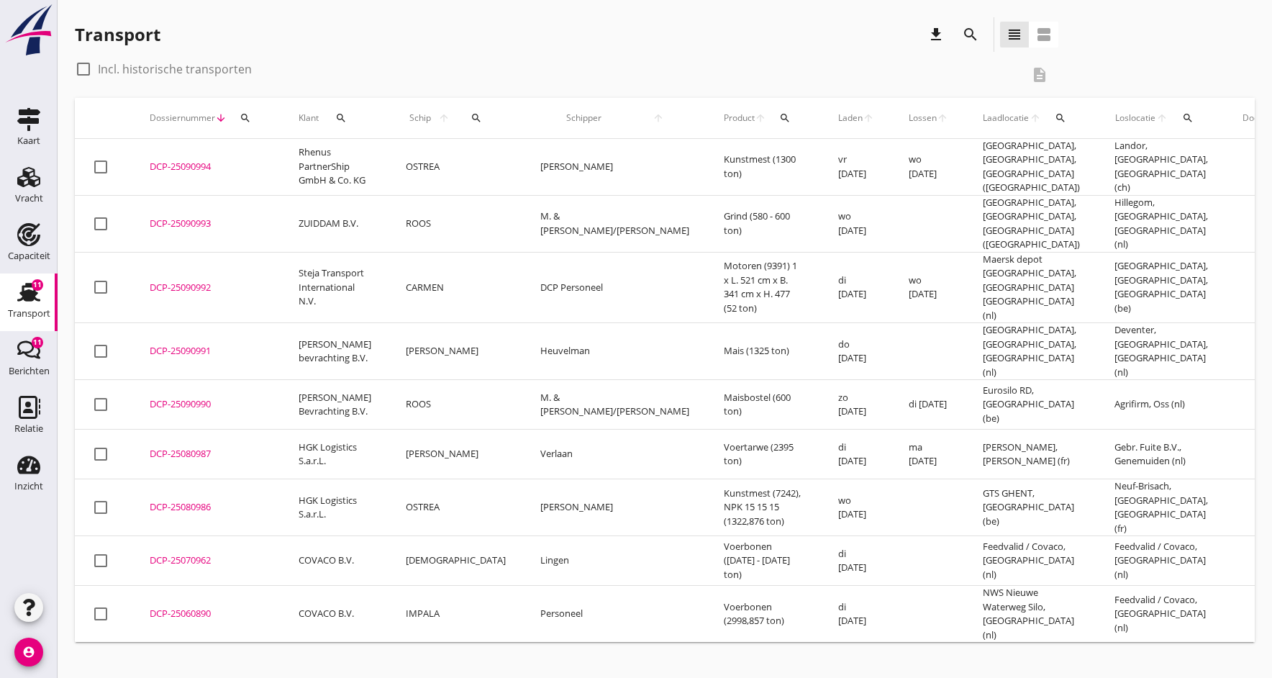
click at [194, 166] on div "DCP-25090994" at bounding box center [207, 167] width 114 height 14
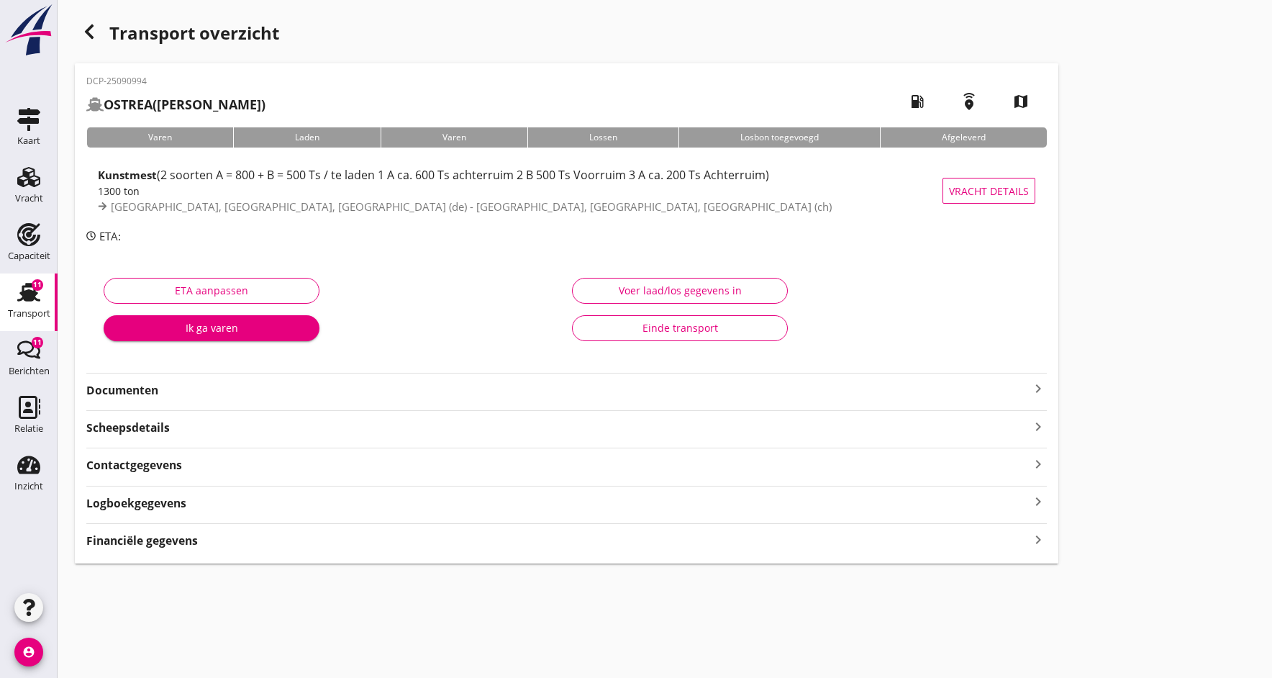
click at [156, 391] on strong "Documenten" at bounding box center [557, 390] width 943 height 17
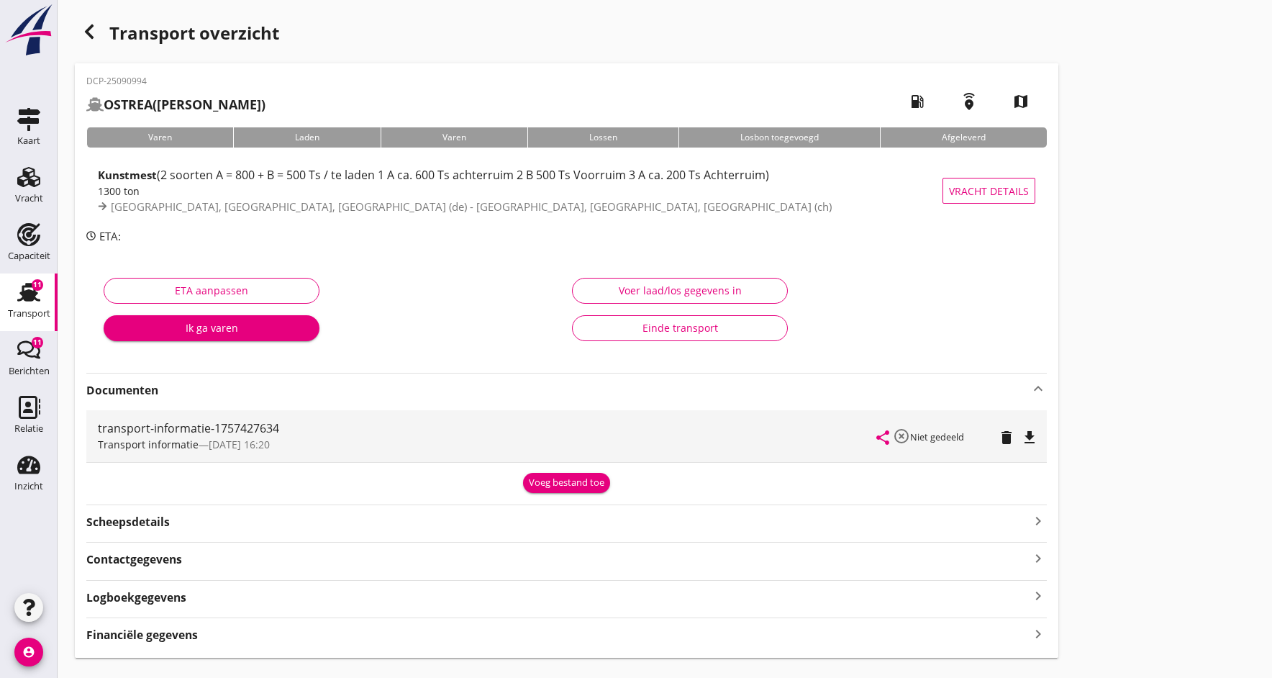
click at [552, 484] on div "Voeg bestand toe" at bounding box center [567, 483] width 76 height 14
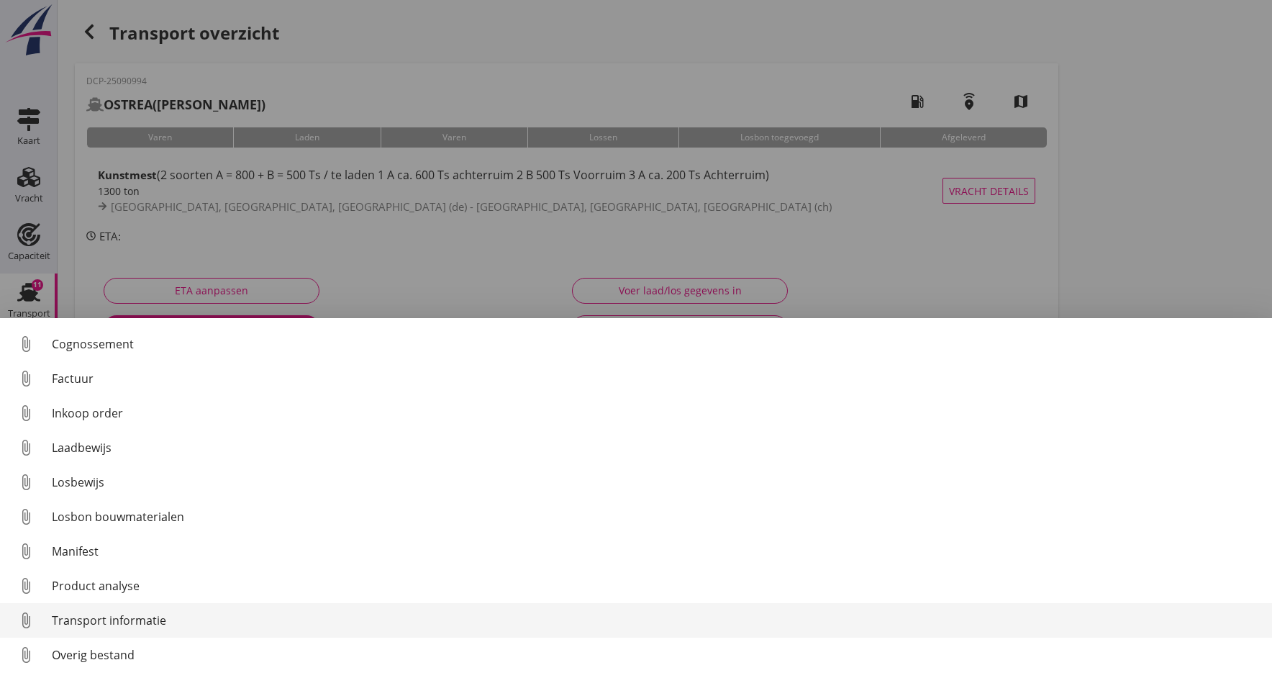
scroll to position [66, 0]
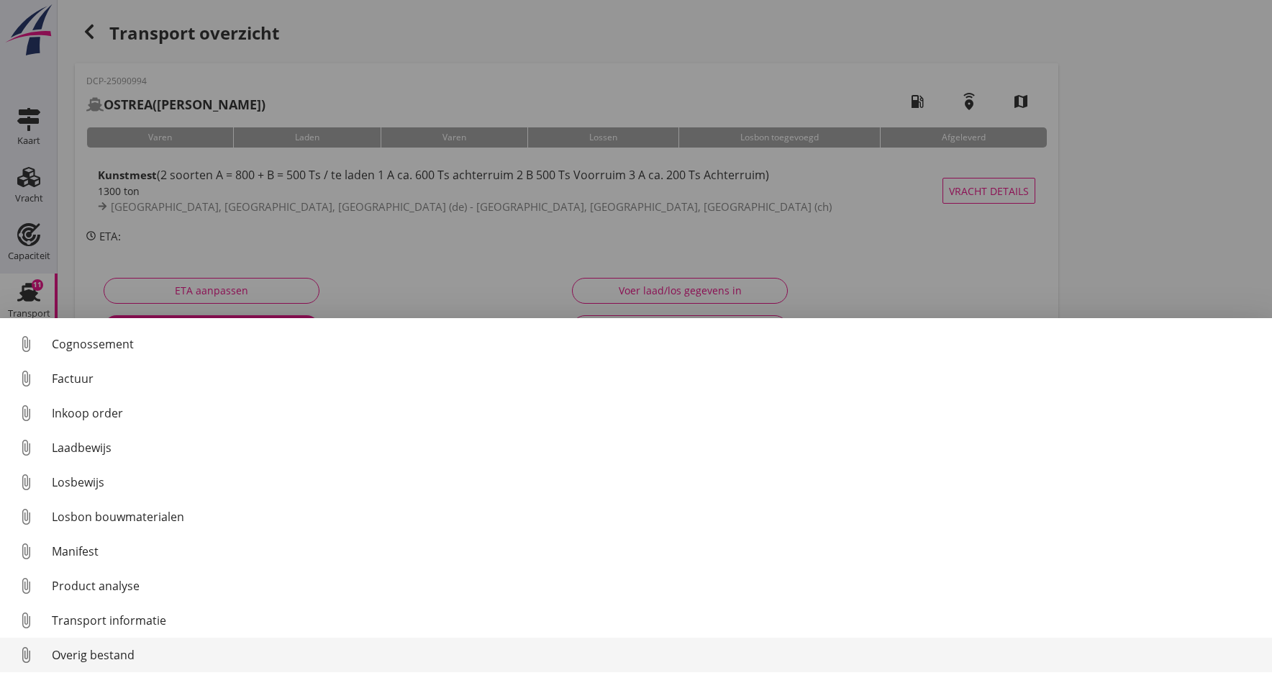
click at [106, 651] on div "Overig bestand" at bounding box center [656, 654] width 1209 height 17
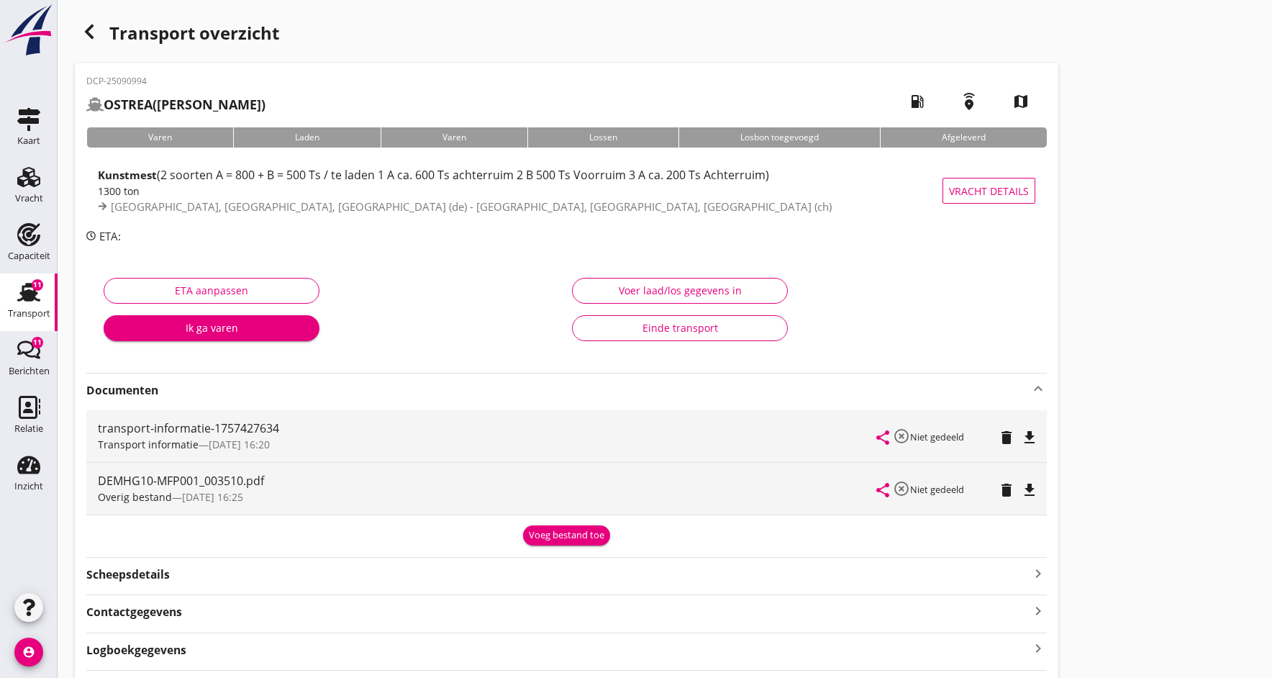
scroll to position [0, 0]
